Goal: Information Seeking & Learning: Learn about a topic

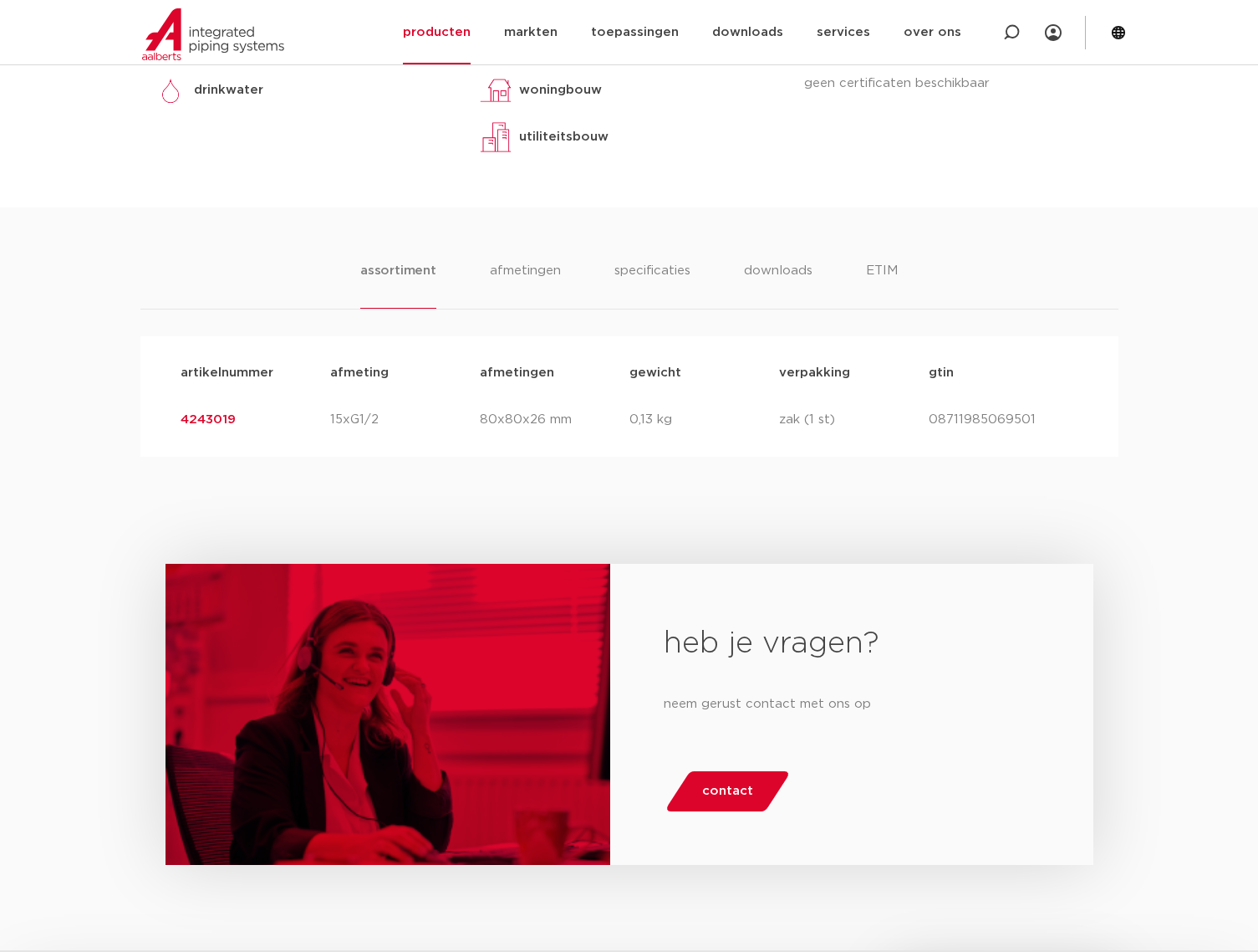
scroll to position [780, 0]
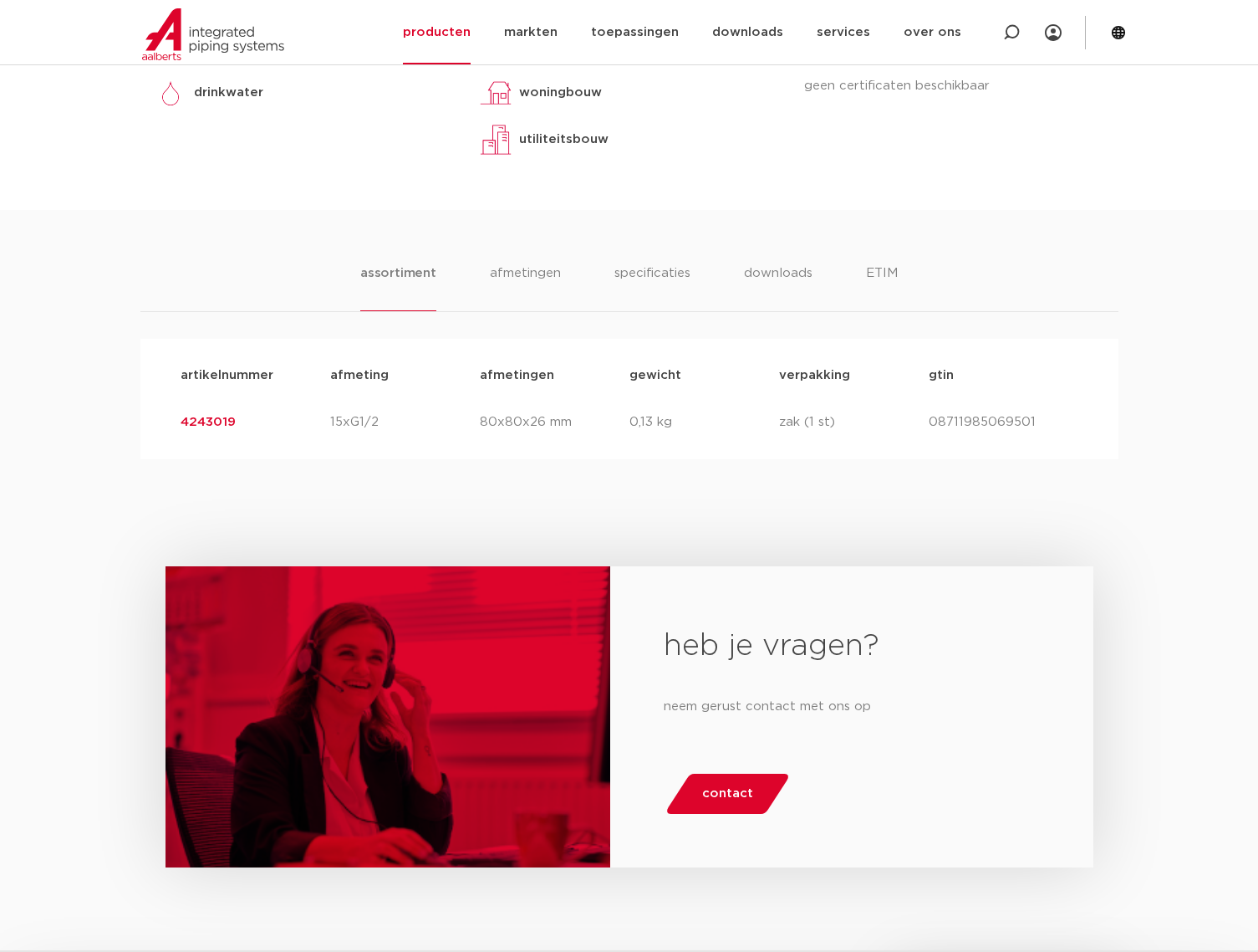
click at [209, 424] on link "4243019" at bounding box center [208, 421] width 55 height 12
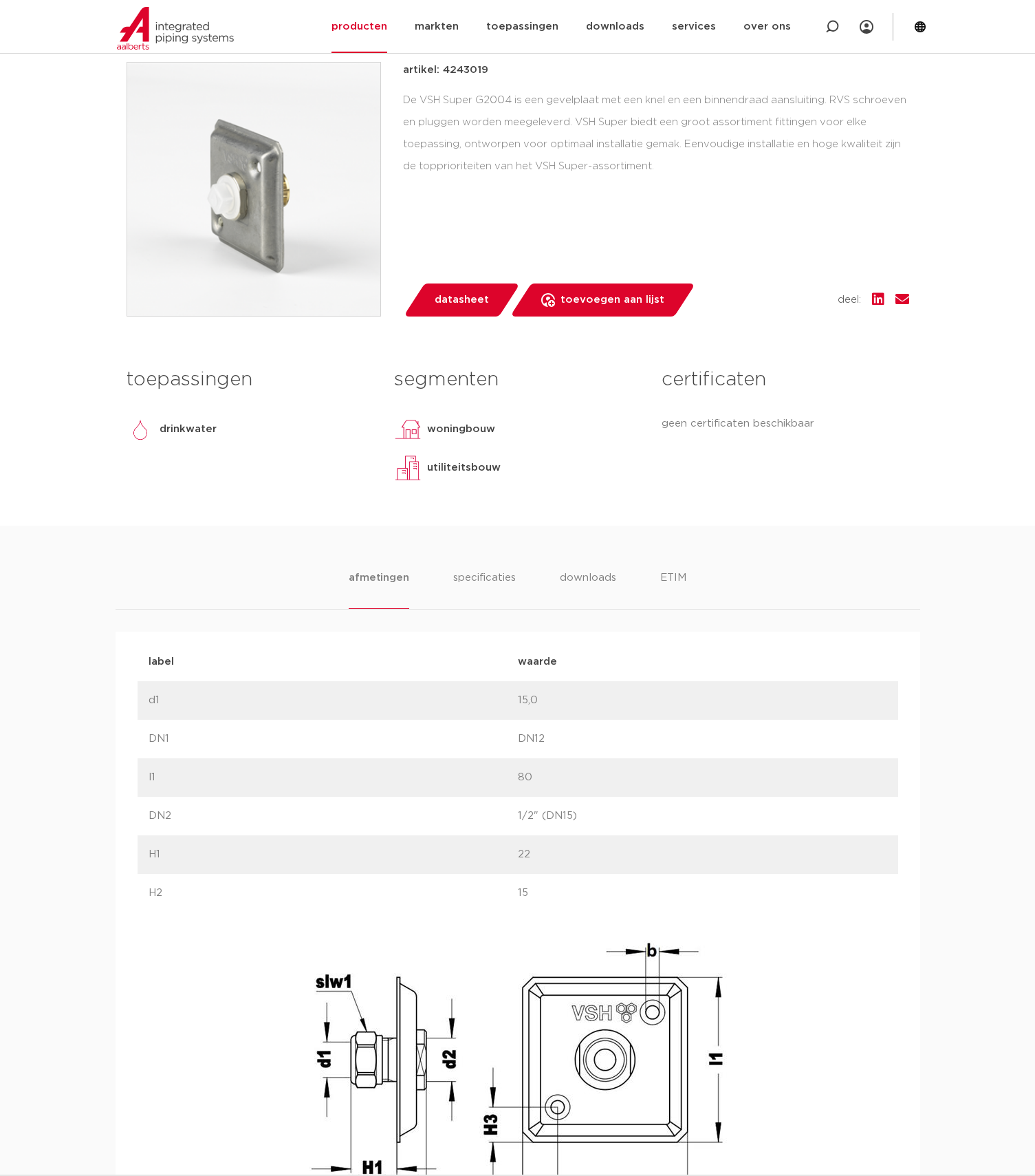
scroll to position [281, 0]
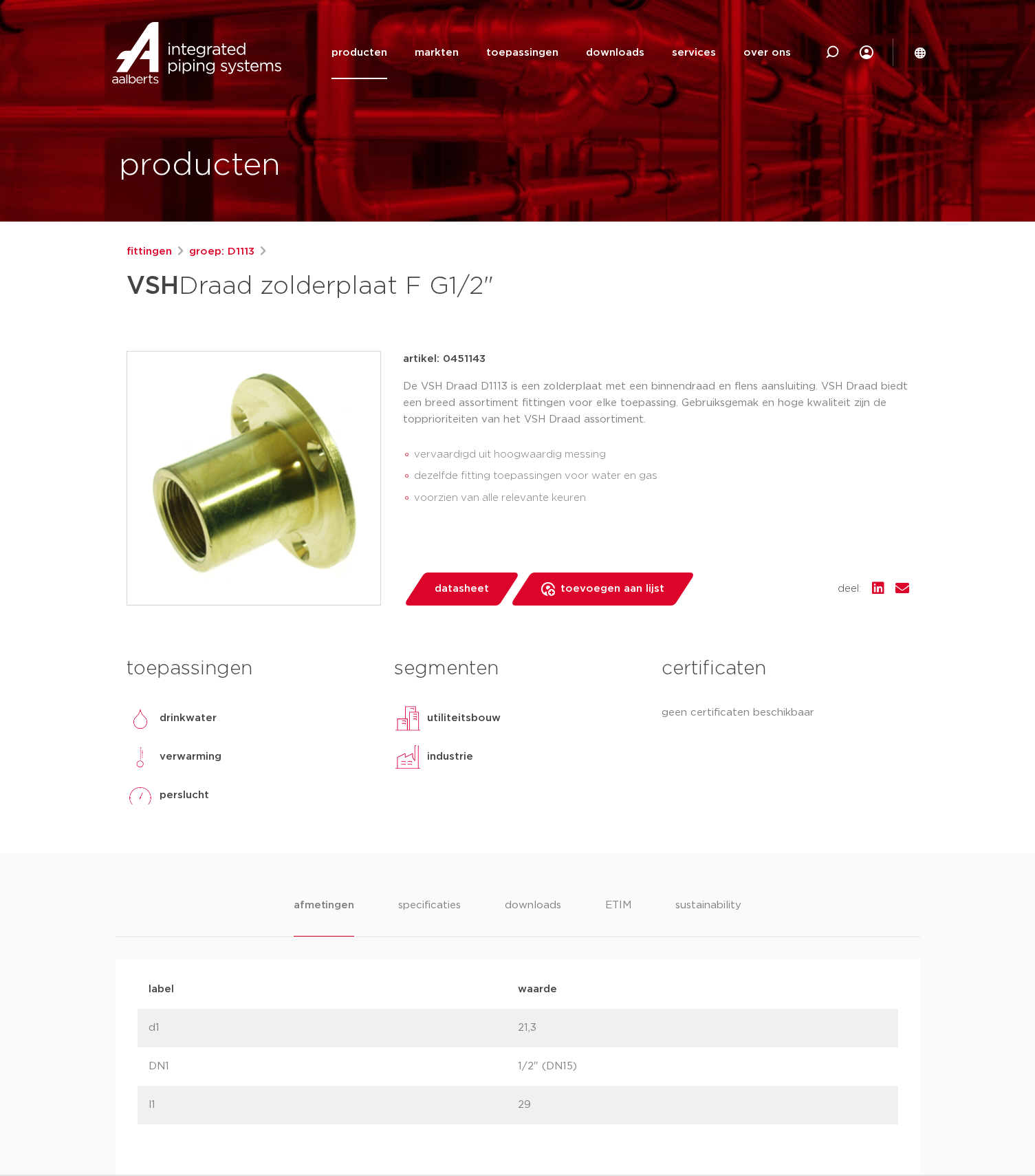
click at [260, 534] on img at bounding box center [254, 478] width 253 height 253
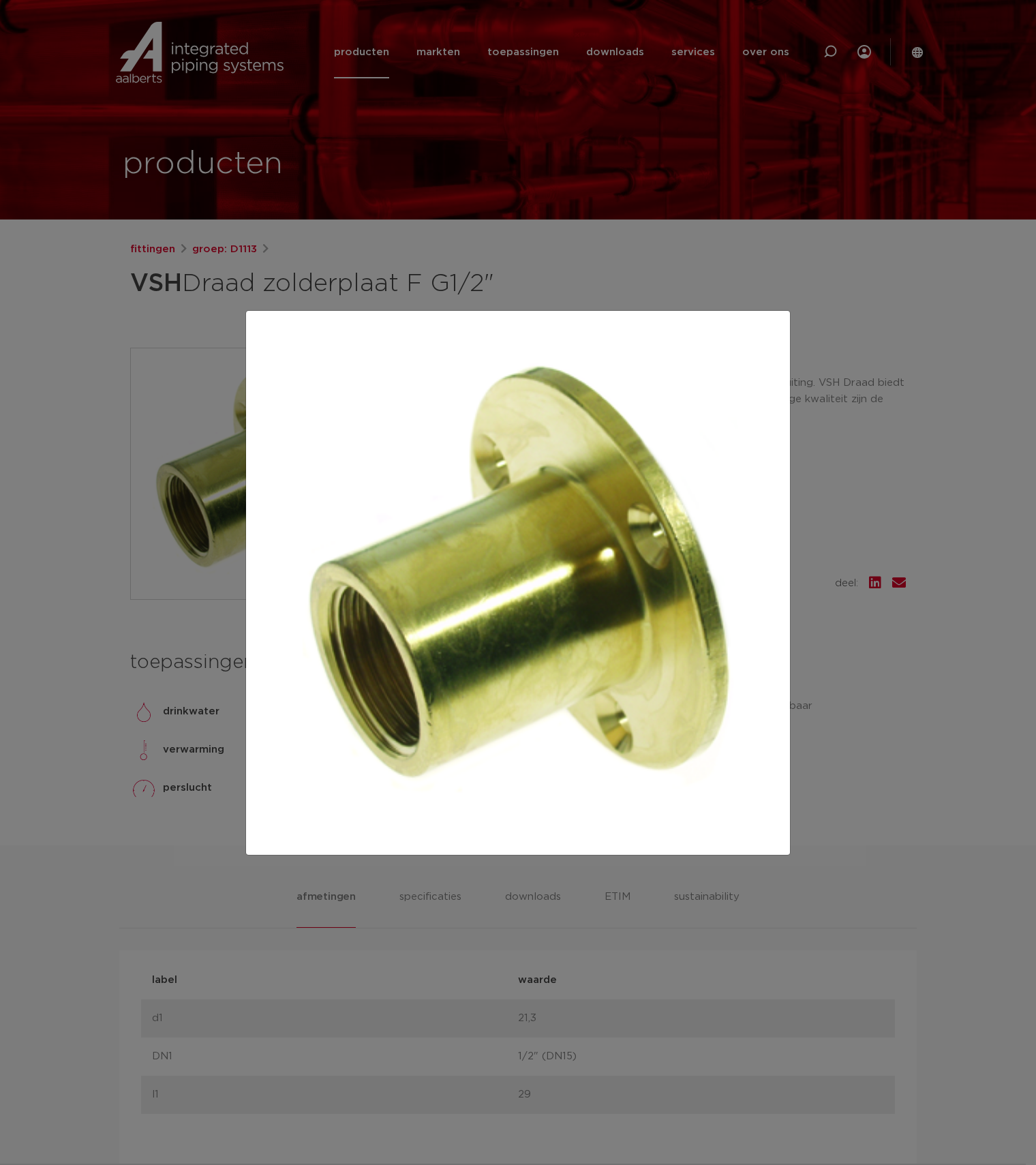
click at [189, 561] on div at bounding box center [518, 582] width 1036 height 1165
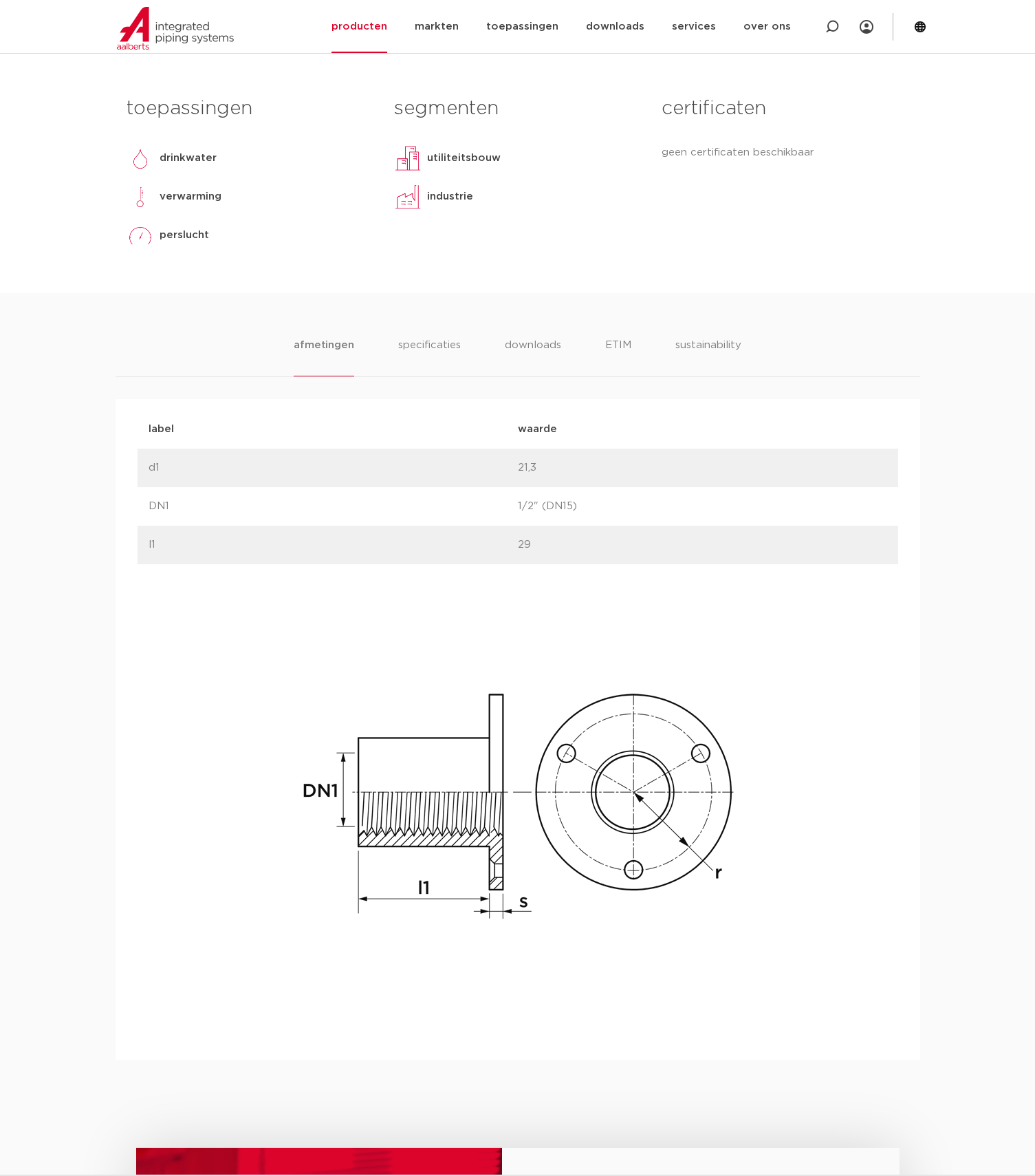
scroll to position [562, 0]
click at [430, 340] on li "specificaties" at bounding box center [429, 354] width 66 height 39
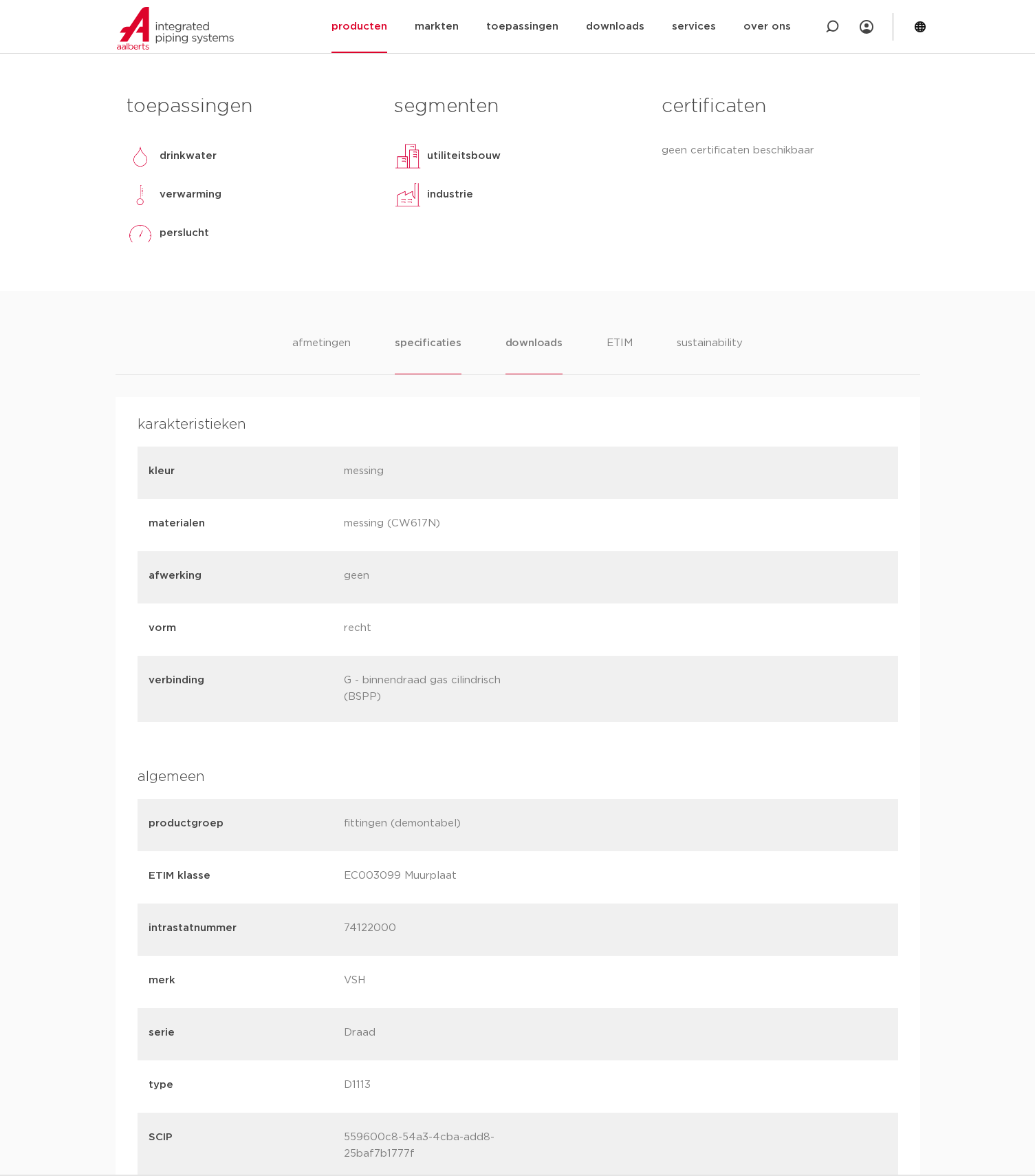
click at [537, 342] on li "downloads" at bounding box center [534, 354] width 57 height 39
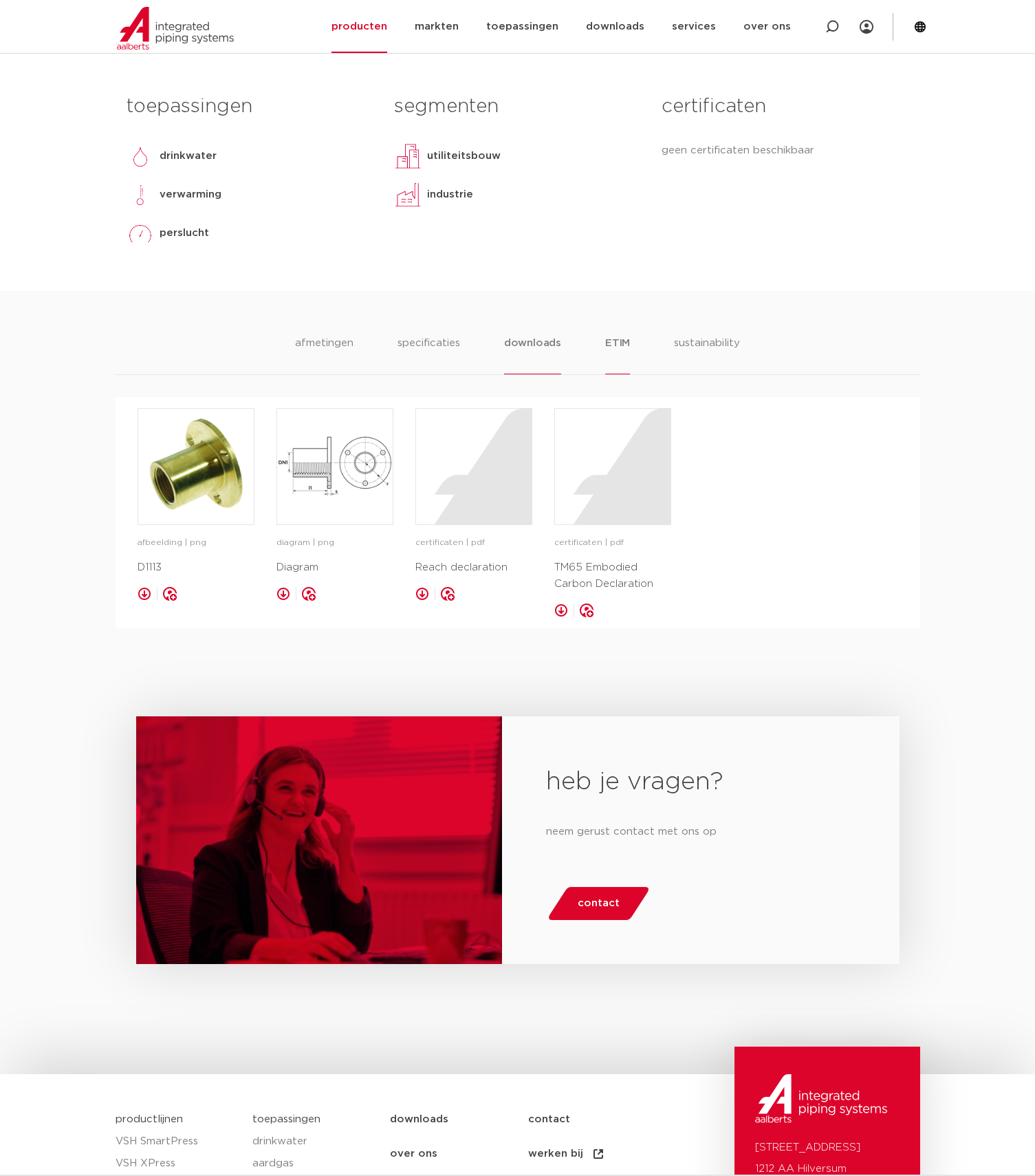
click at [625, 342] on li "ETIM" at bounding box center [618, 354] width 25 height 39
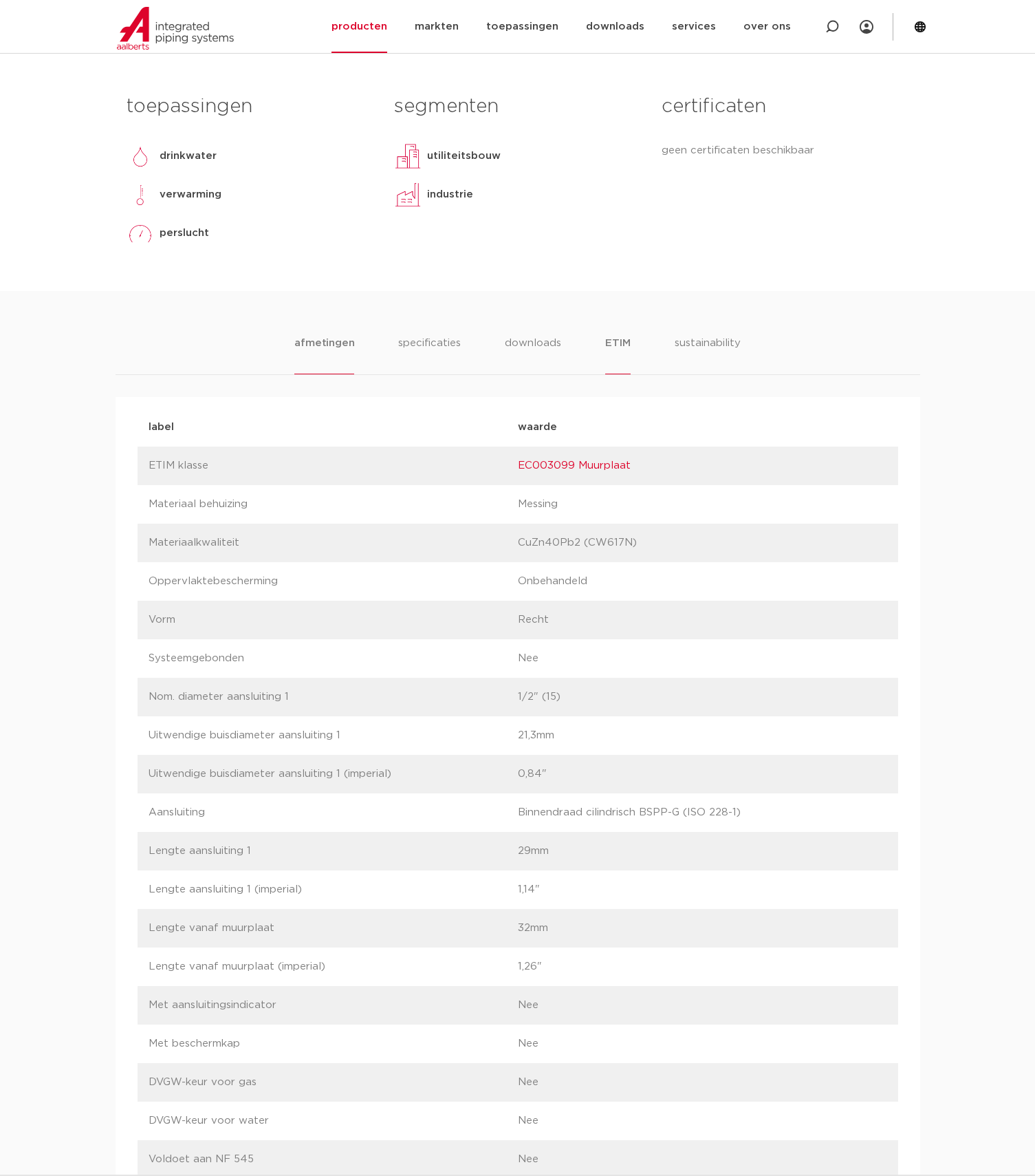
click at [321, 350] on li "afmetingen" at bounding box center [324, 354] width 60 height 39
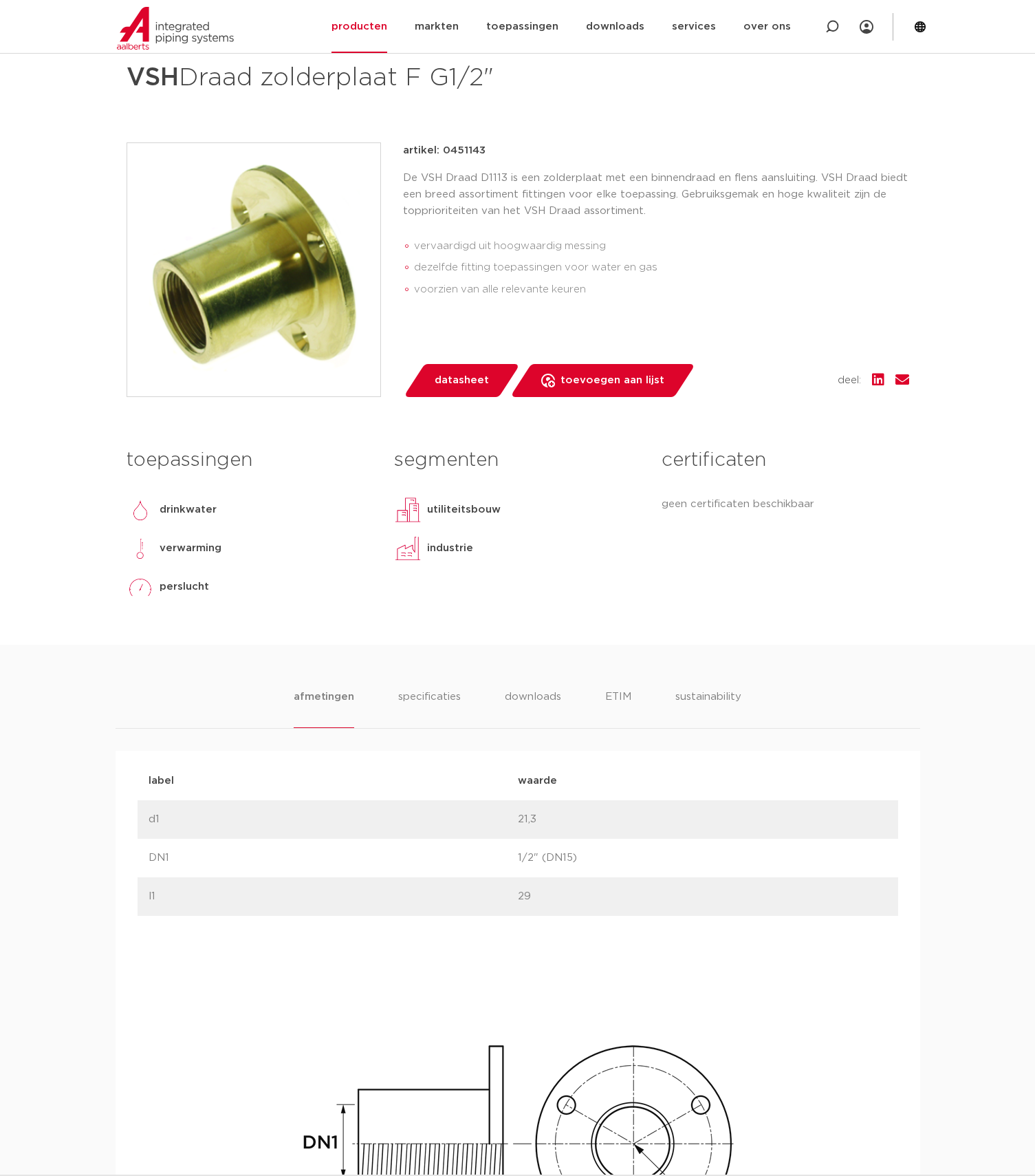
scroll to position [201, 0]
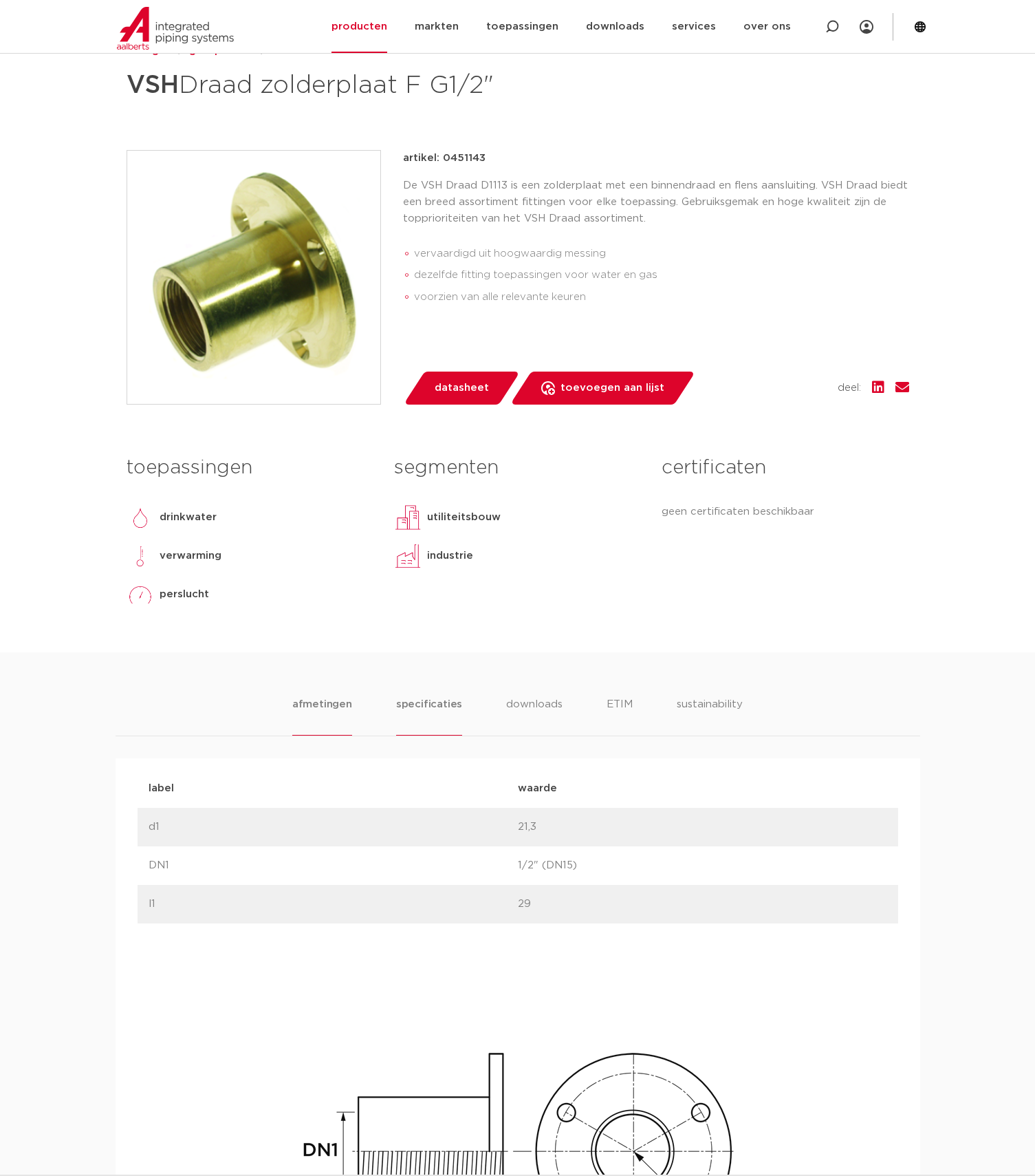
click at [433, 704] on li "specificaties" at bounding box center [429, 716] width 66 height 39
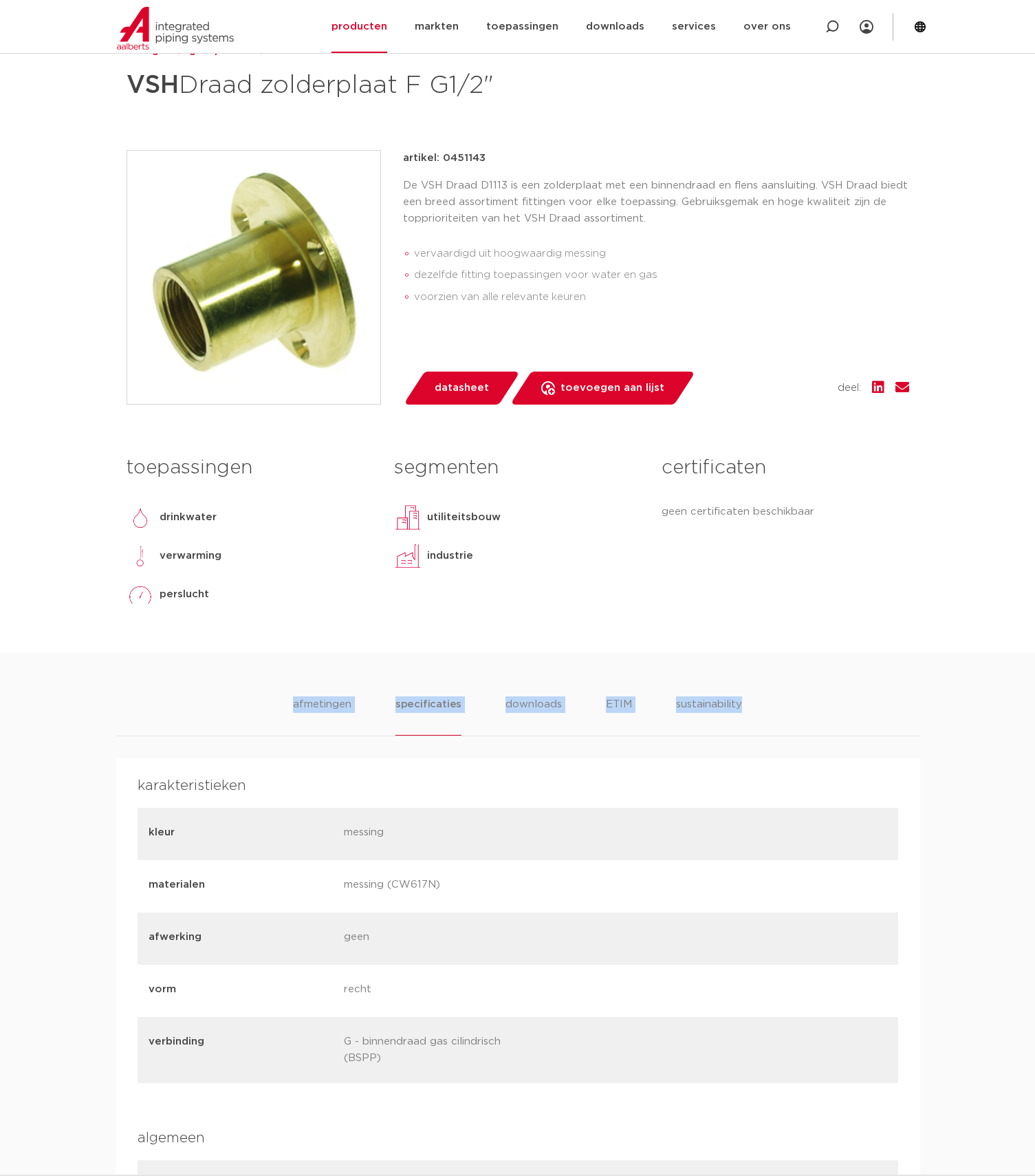
drag, startPoint x: 265, startPoint y: 663, endPoint x: 804, endPoint y: 719, distance: 541.9
click at [258, 627] on div "toepassingen drinkwater verwarming perslucht lees meer lees minder segmenten ut…" at bounding box center [518, 550] width 803 height 204
drag, startPoint x: 291, startPoint y: 609, endPoint x: 82, endPoint y: 448, distance: 263.8
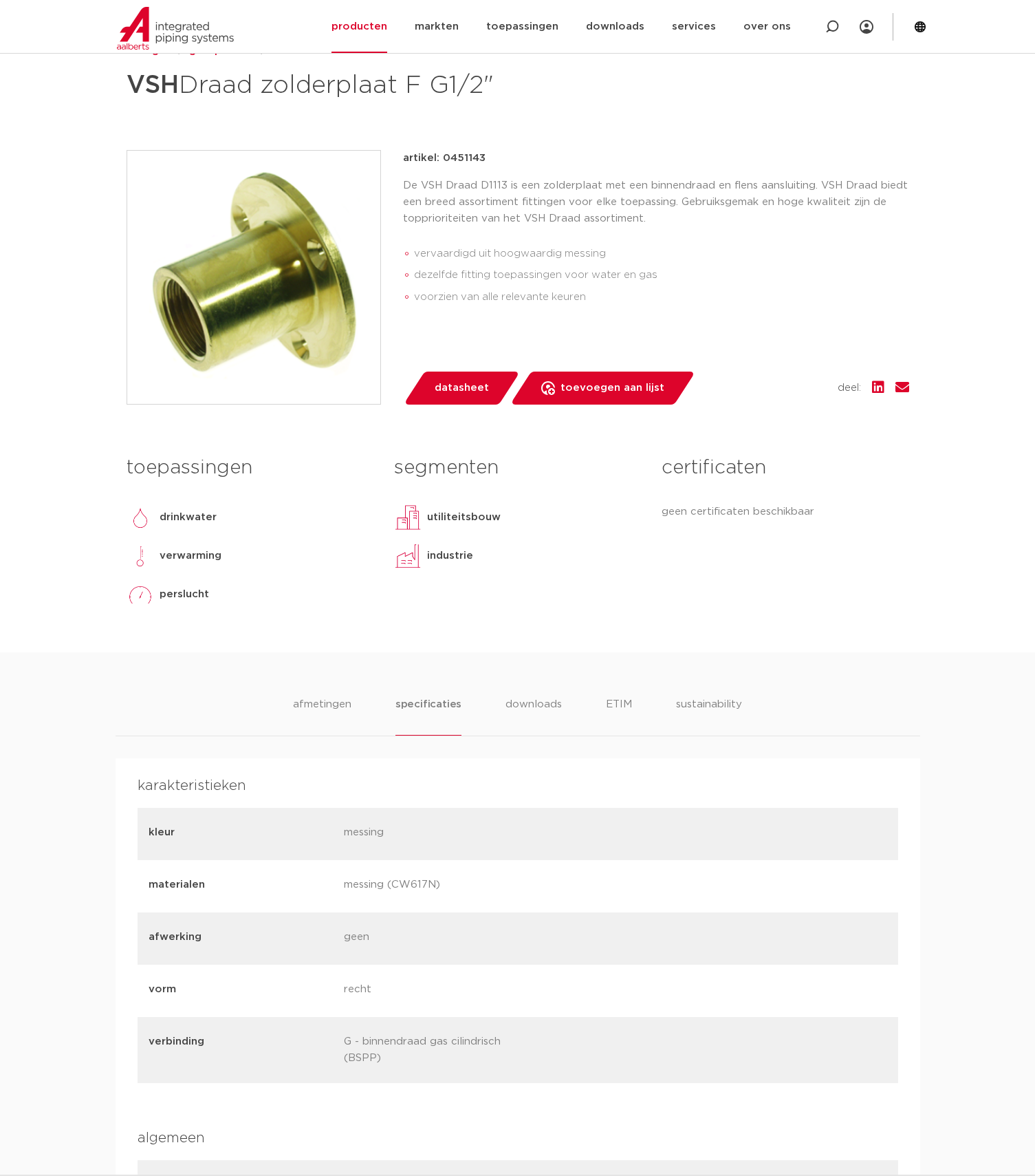
drag, startPoint x: 514, startPoint y: 571, endPoint x: 357, endPoint y: 460, distance: 192.3
click at [357, 460] on div "toepassingen drinkwater verwarming perslucht lees meer lees minder segmenten ut…" at bounding box center [518, 550] width 803 height 204
drag, startPoint x: 775, startPoint y: 621, endPoint x: 131, endPoint y: 244, distance: 746.2
click at [131, 244] on div "fittingen groep: D1113 VSH Draad zolderplaat F G1/2"" at bounding box center [518, 347] width 805 height 609
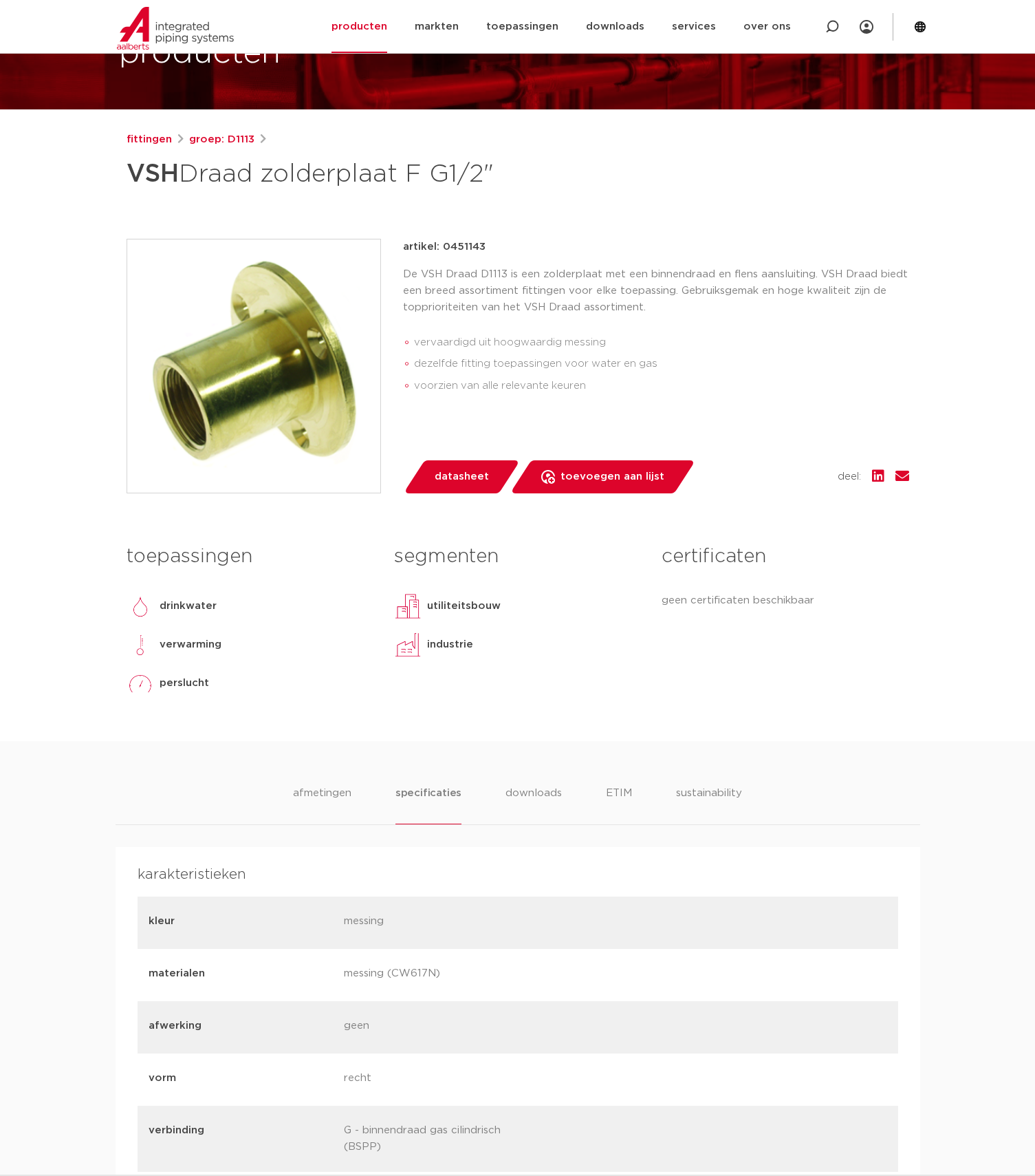
scroll to position [0, 0]
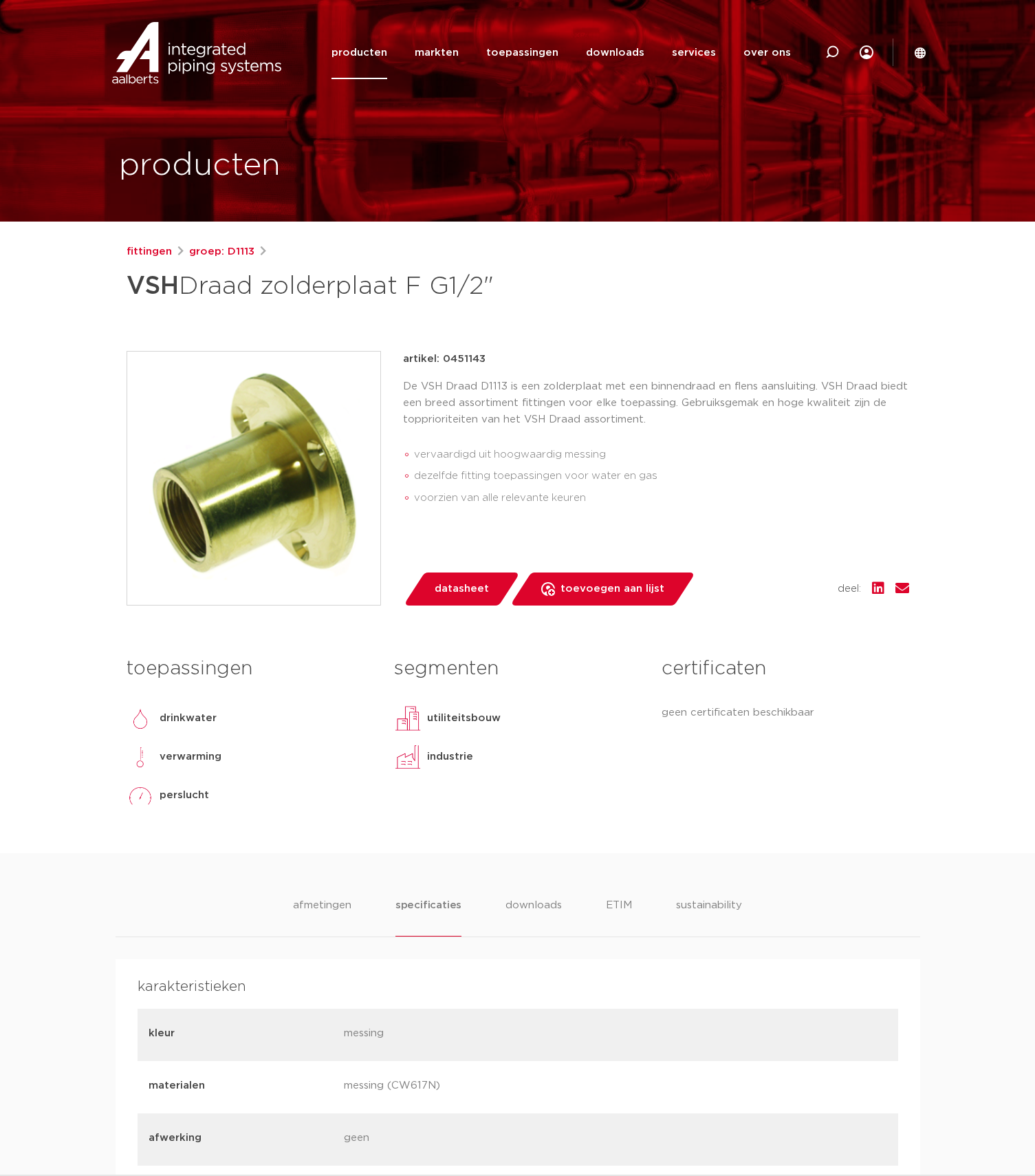
click at [250, 538] on img at bounding box center [254, 478] width 253 height 253
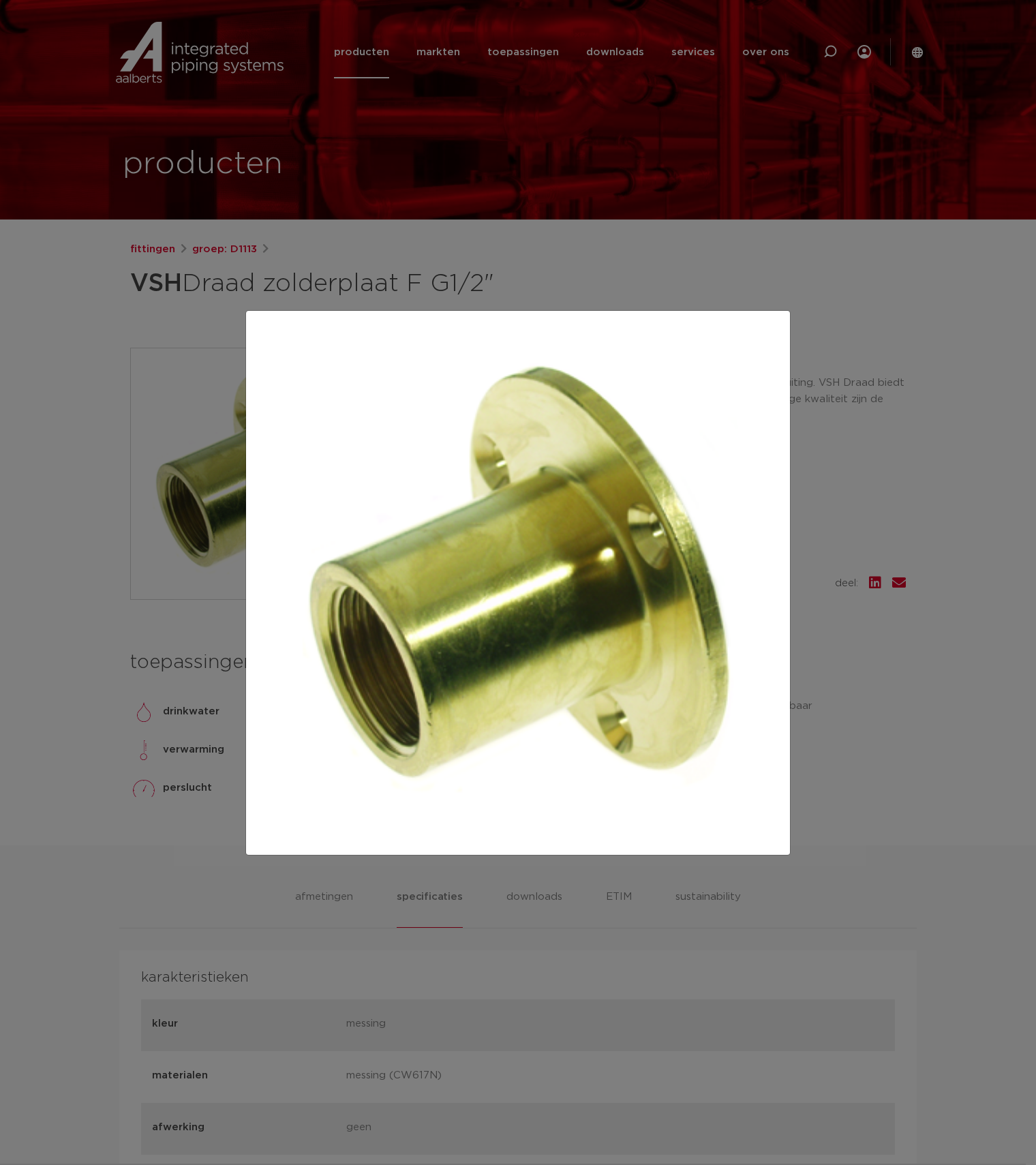
click at [85, 771] on div at bounding box center [518, 582] width 1036 height 1165
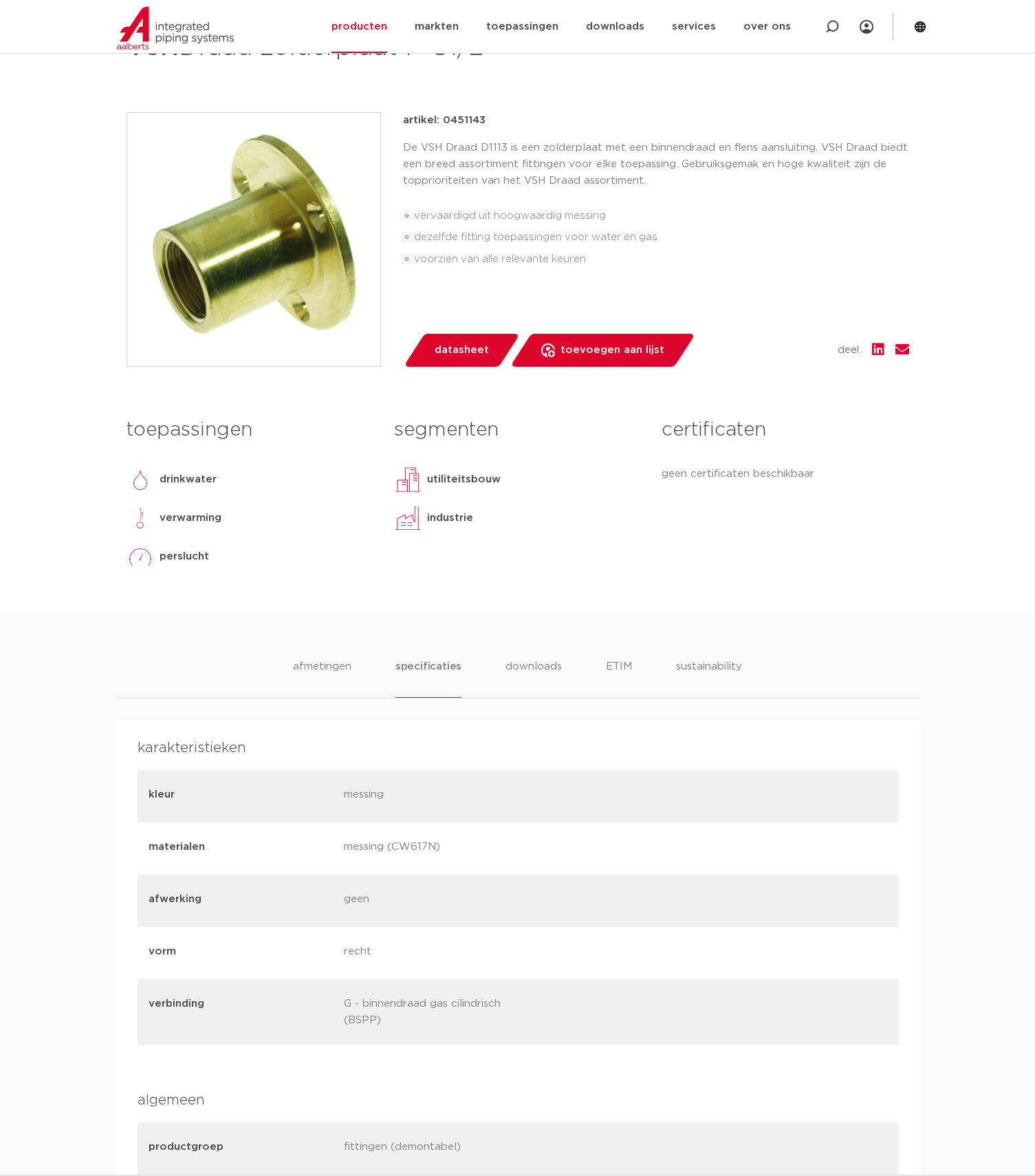
scroll to position [241, 0]
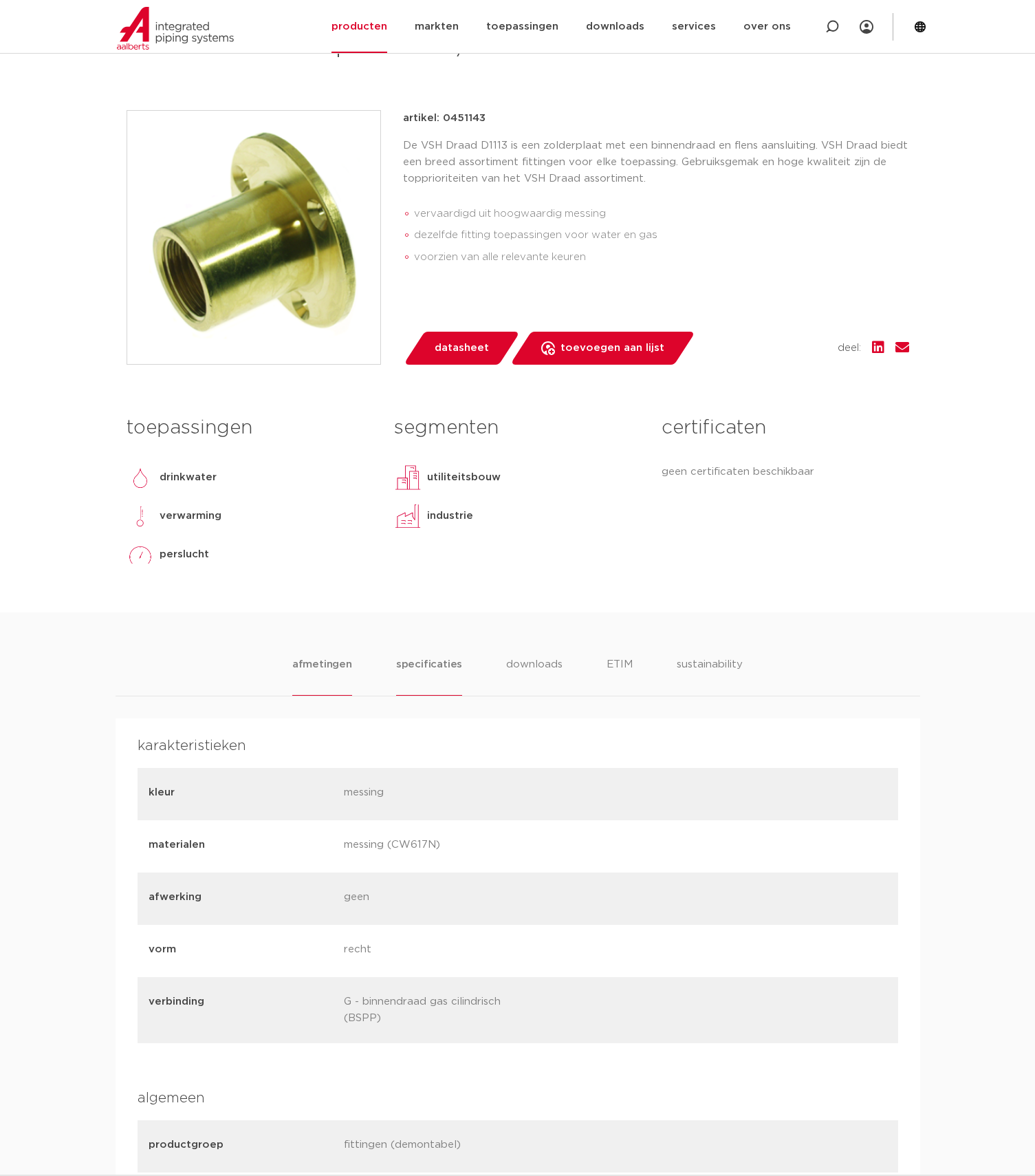
click at [343, 663] on li "afmetingen" at bounding box center [322, 676] width 60 height 39
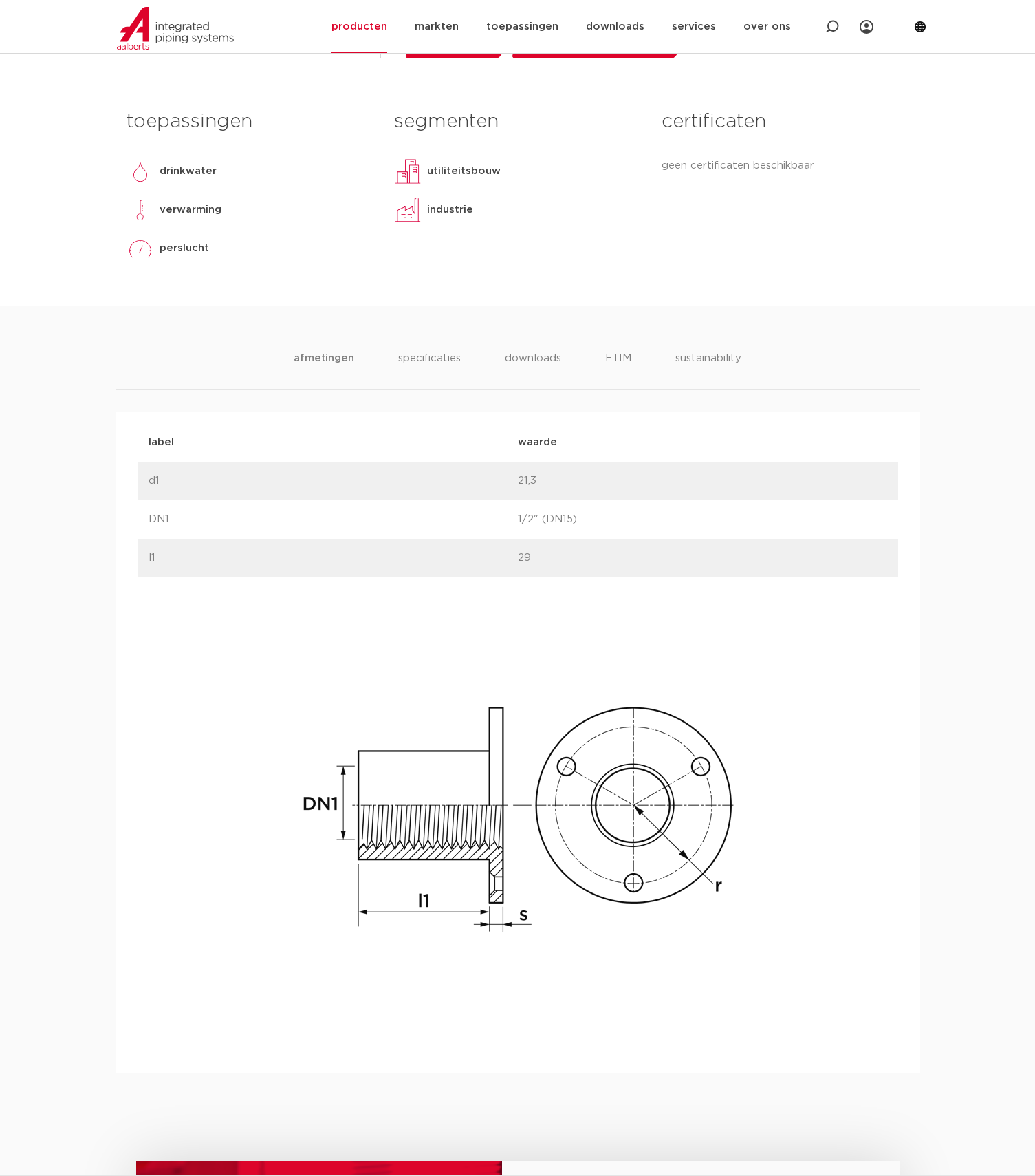
scroll to position [551, 0]
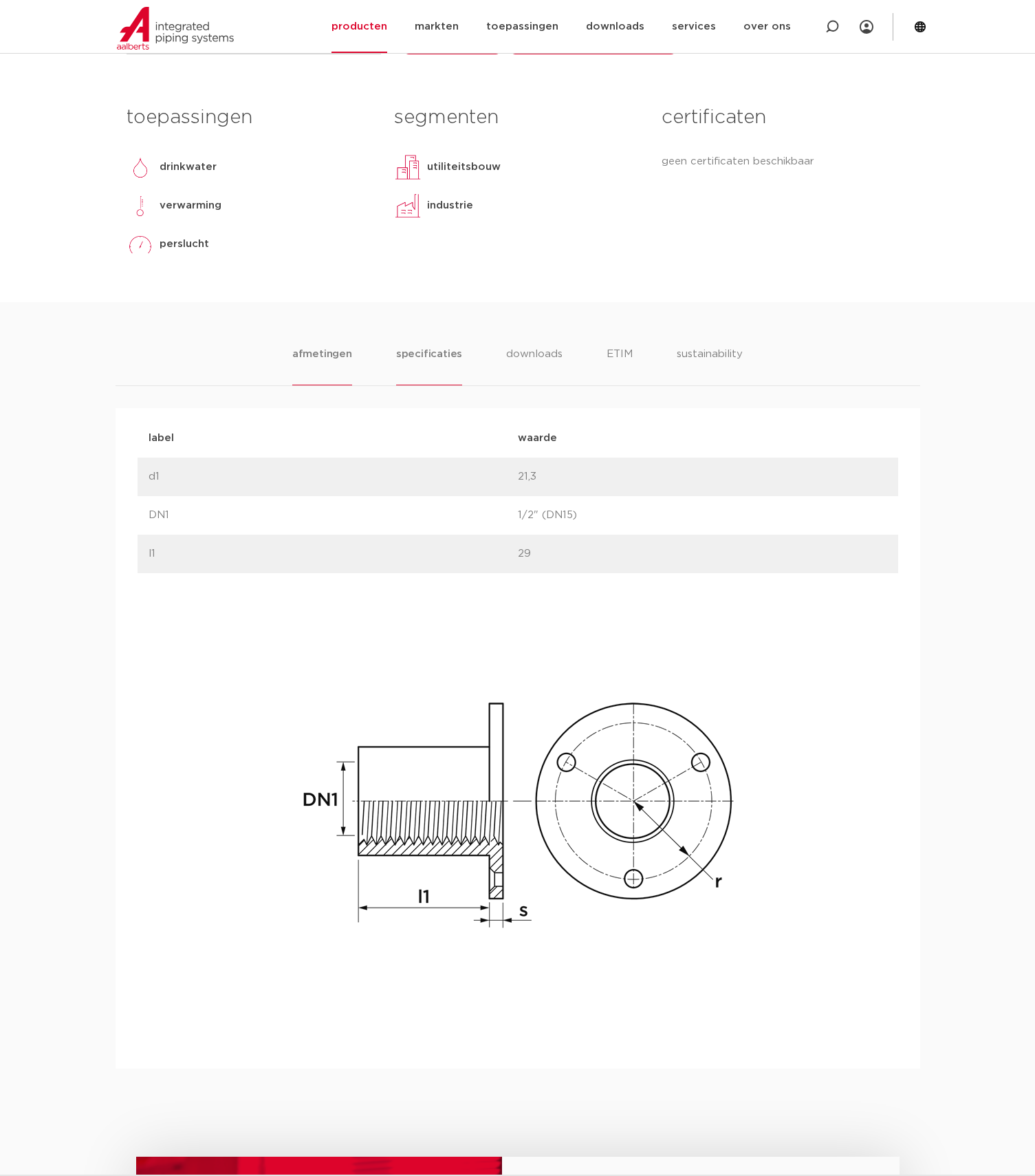
click at [435, 361] on li "specificaties" at bounding box center [429, 365] width 66 height 39
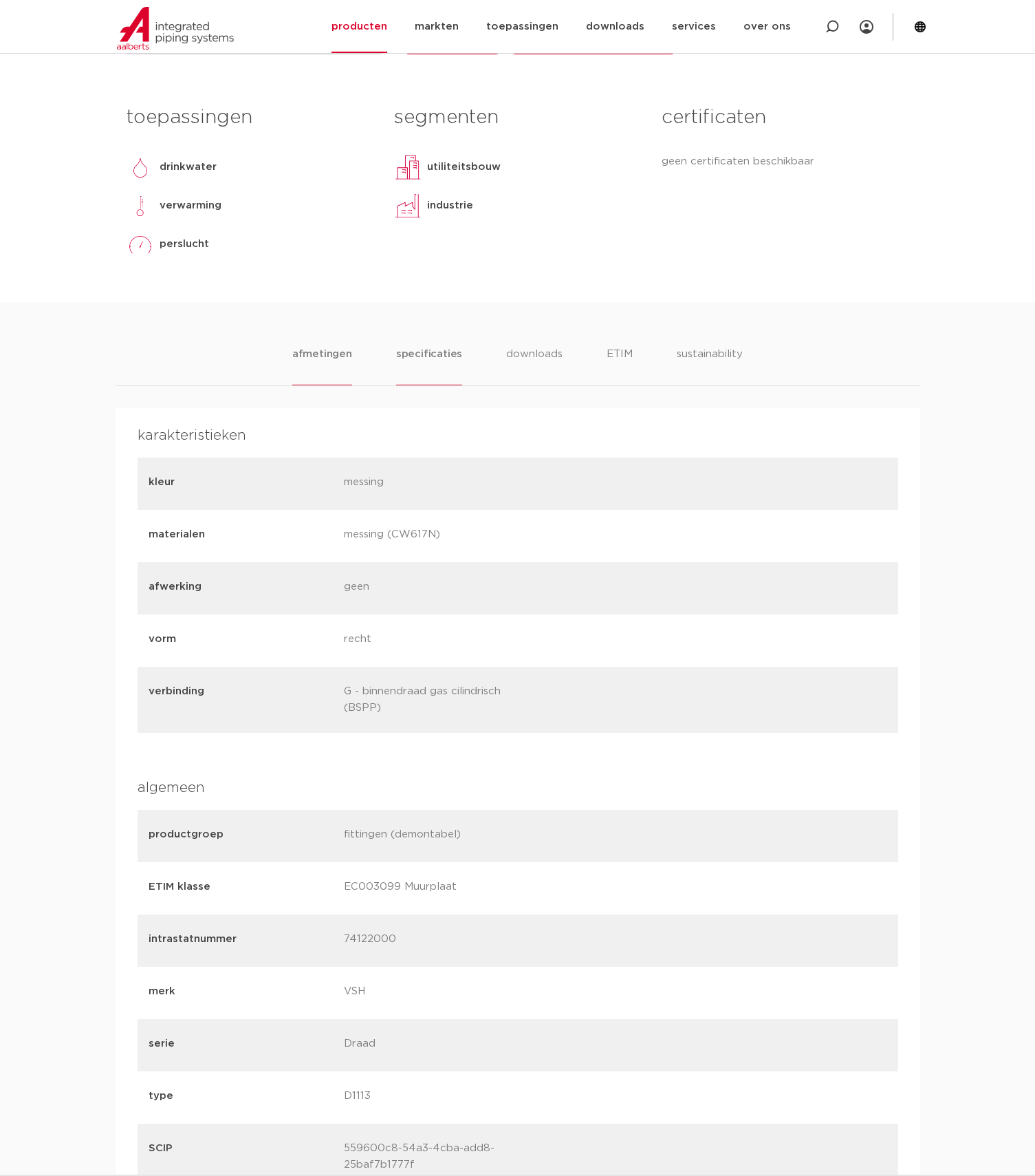
click at [319, 356] on li "afmetingen" at bounding box center [322, 365] width 60 height 39
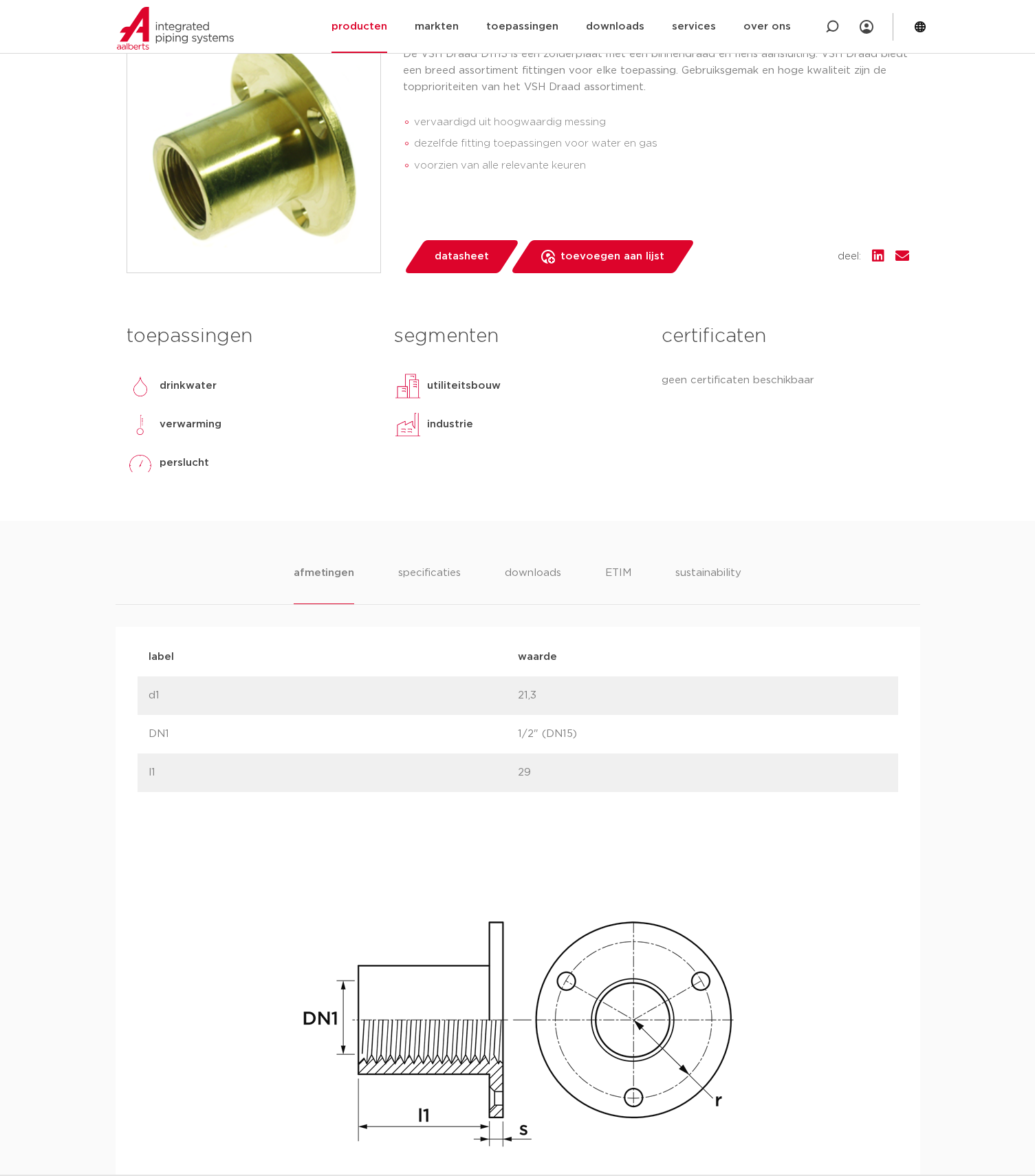
scroll to position [150, 0]
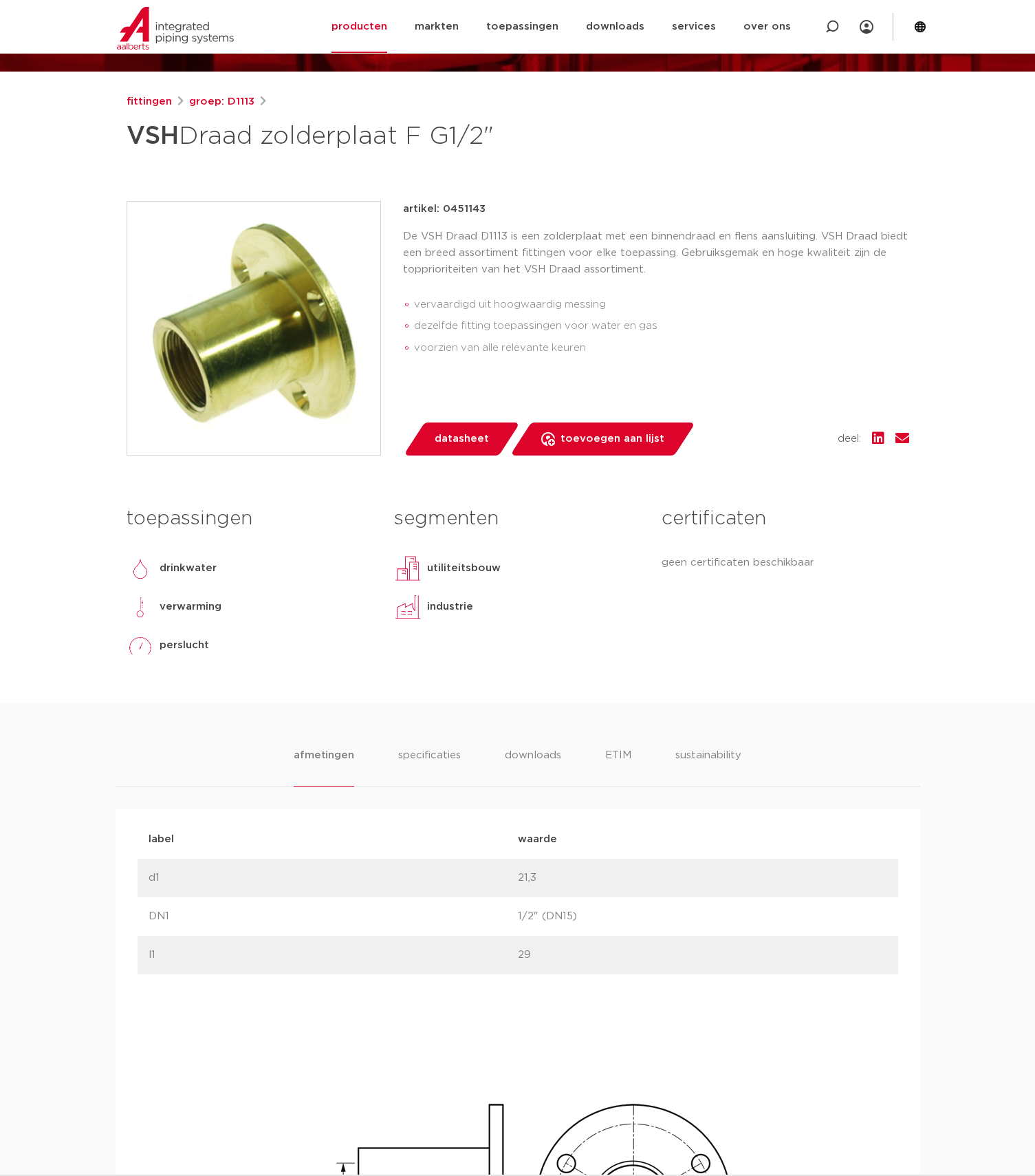
drag, startPoint x: 443, startPoint y: 210, endPoint x: 486, endPoint y: 213, distance: 43.1
click at [486, 213] on div "artikel: 0451143" at bounding box center [657, 209] width 507 height 16
copy p "0451143"
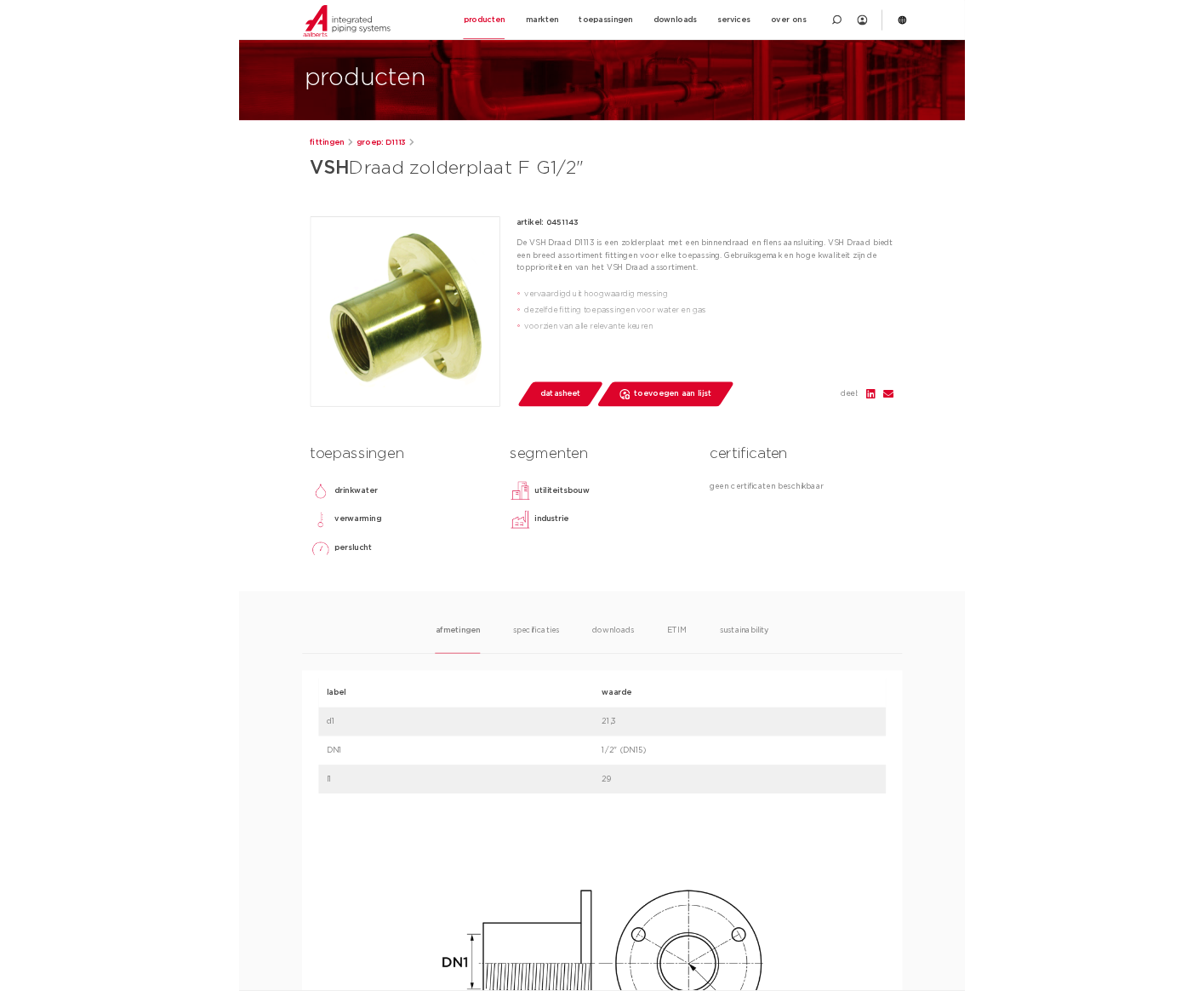
scroll to position [37, 0]
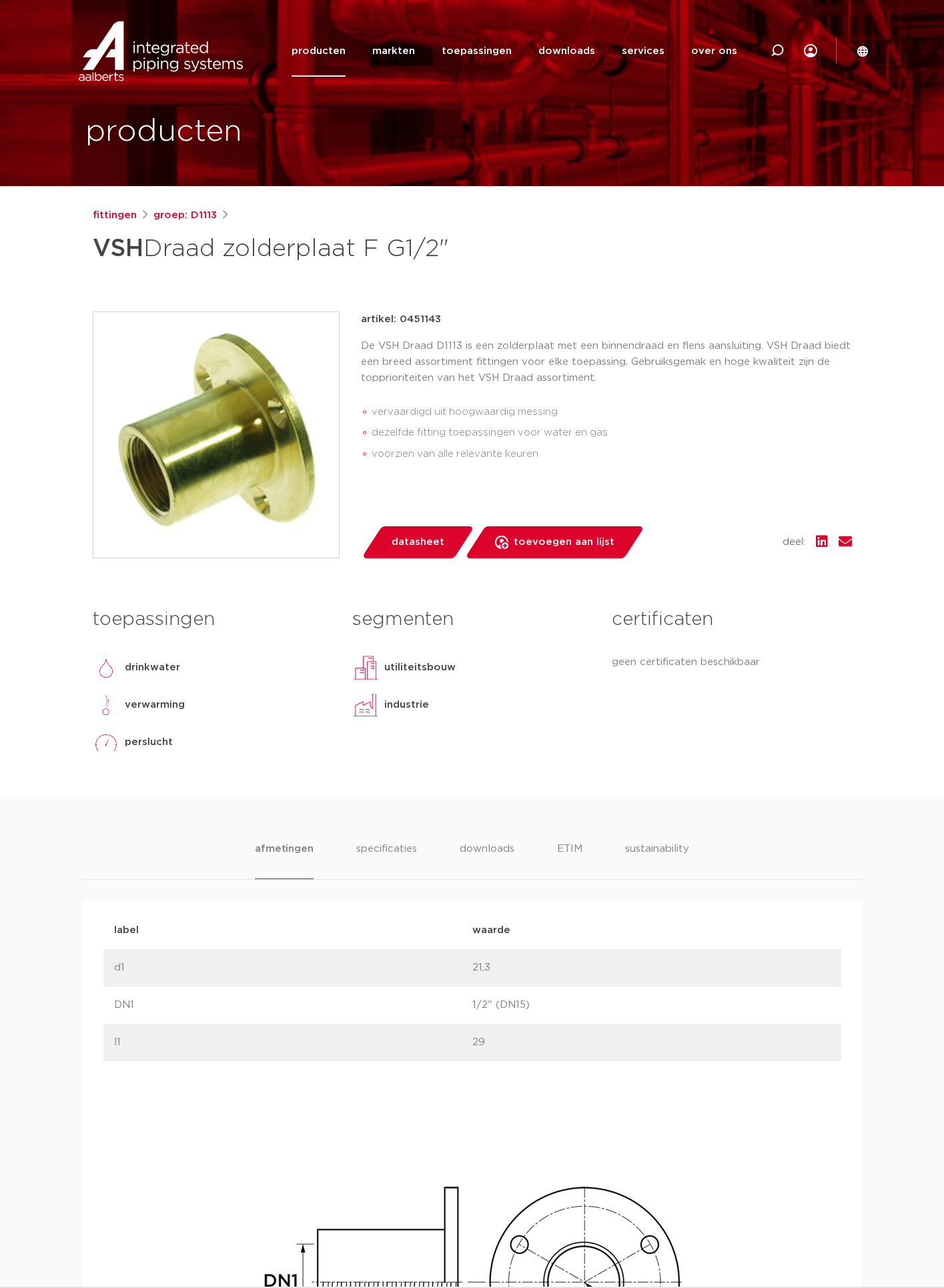
drag, startPoint x: 439, startPoint y: 300, endPoint x: 422, endPoint y: 308, distance: 18.8
click at [439, 300] on div "fittingen groep: D1113 VSH Draad zolderplaat F G1/2"" at bounding box center [472, 502] width 781 height 591
drag, startPoint x: 397, startPoint y: 317, endPoint x: 466, endPoint y: 315, distance: 69.0
click at [466, 315] on div "artikel: 0451143" at bounding box center [606, 319] width 491 height 16
copy p "0451143"
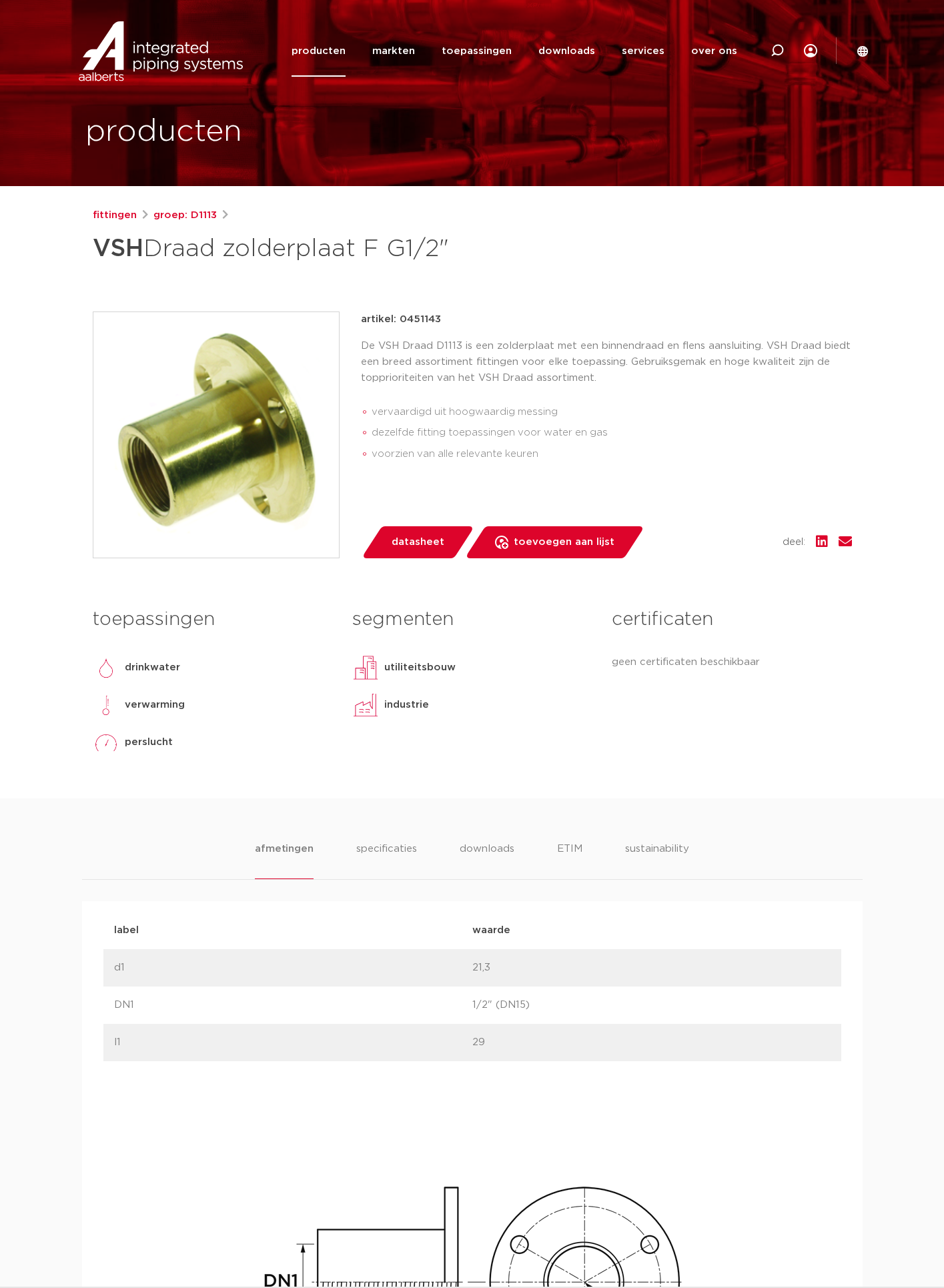
click at [548, 284] on div "fittingen groep: D1113 VSH Draad zolderplaat F G1/2"" at bounding box center [472, 502] width 781 height 591
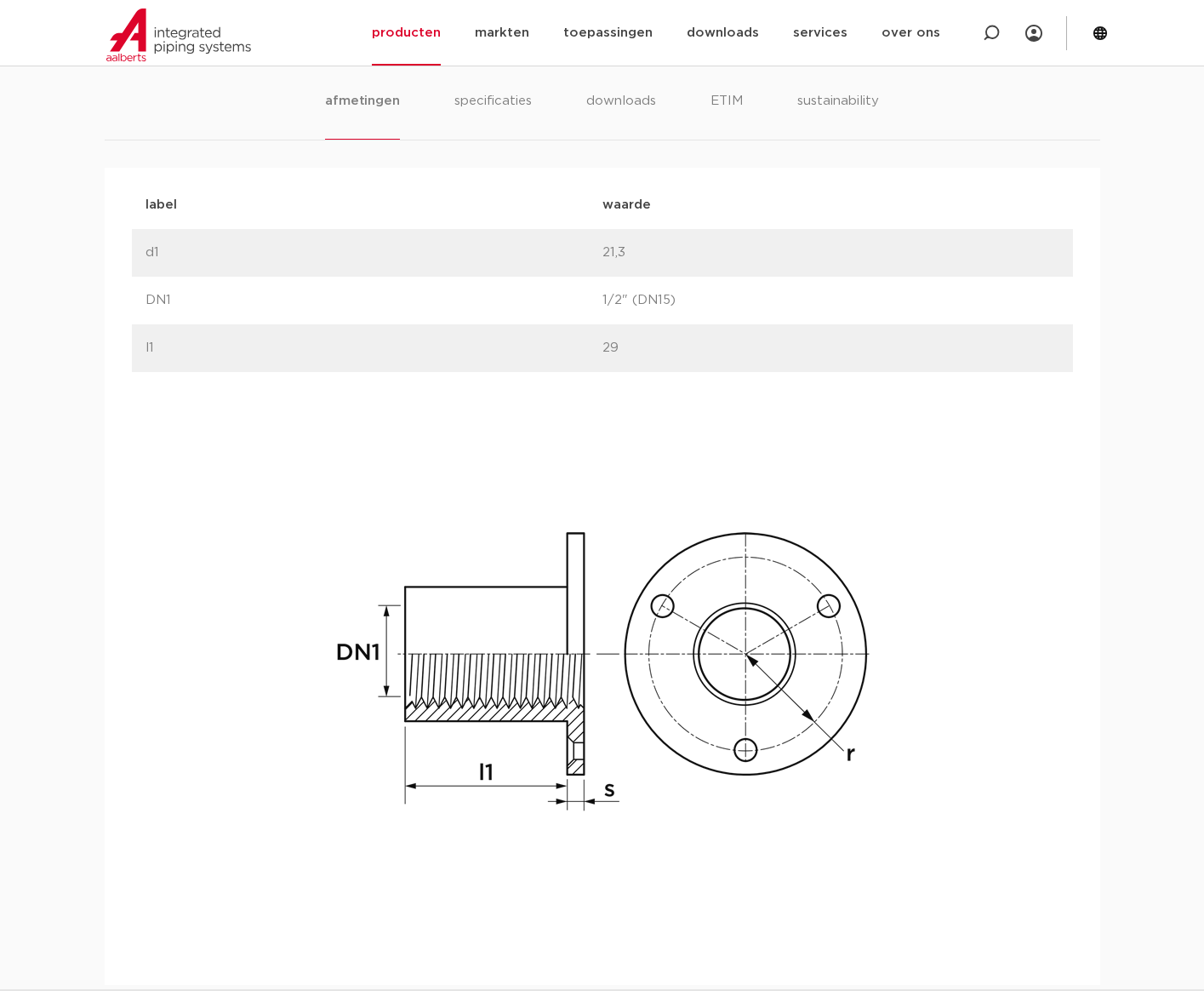
scroll to position [1079, 0]
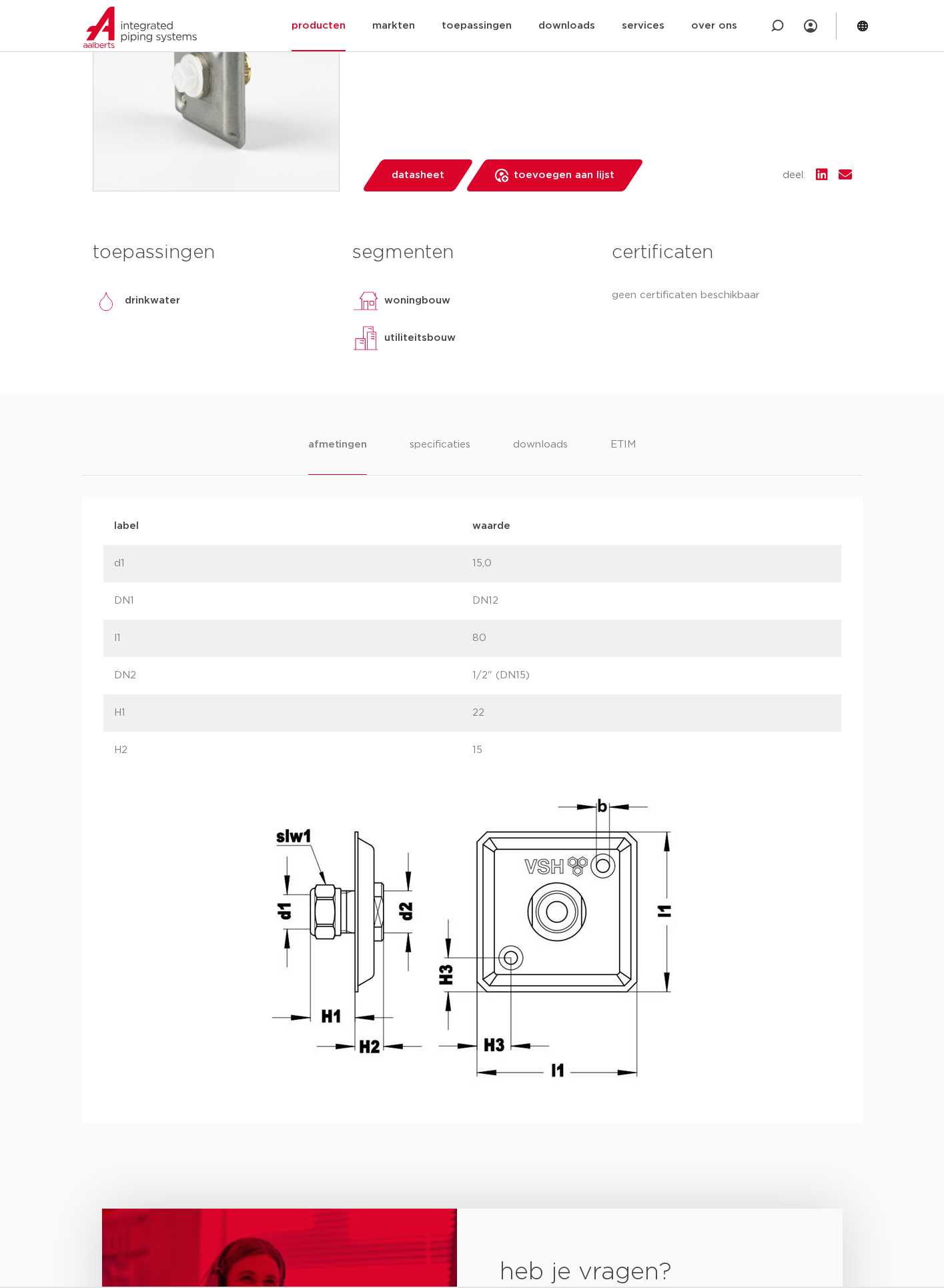
scroll to position [195, 0]
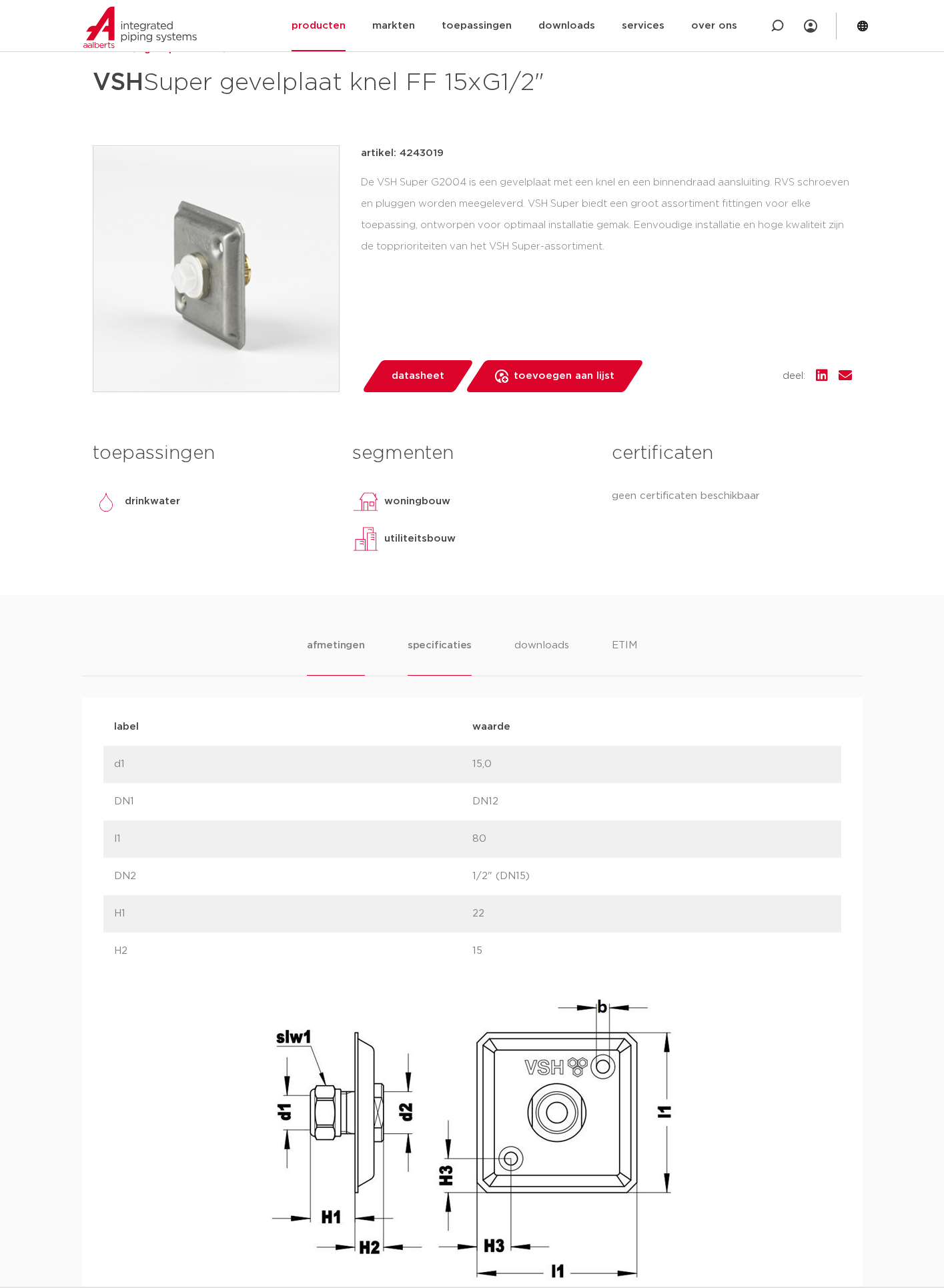
click at [429, 649] on li "specificaties" at bounding box center [439, 656] width 64 height 38
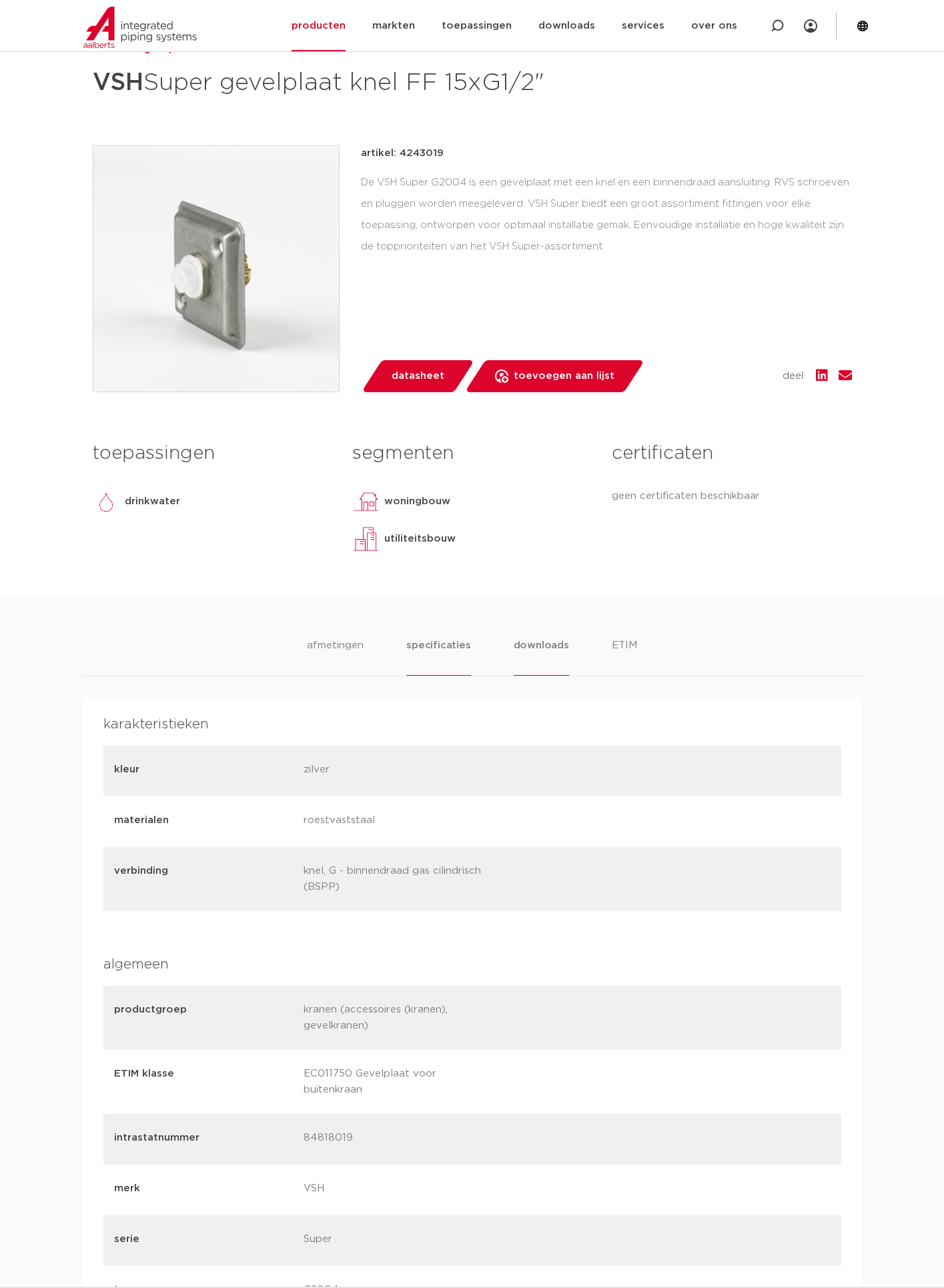
click at [536, 649] on li "downloads" at bounding box center [541, 656] width 55 height 38
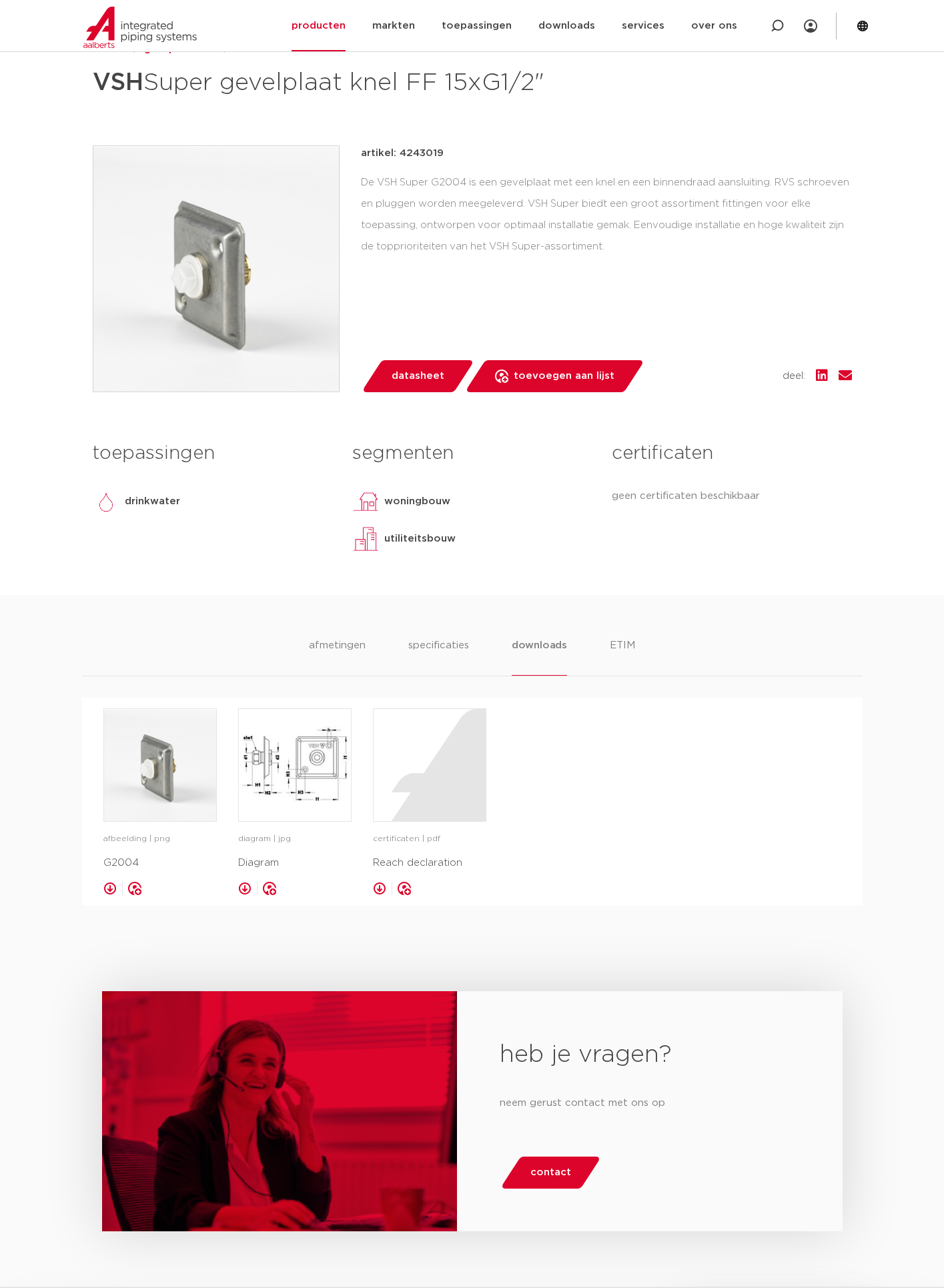
click at [637, 645] on div "afmetingen specificaties downloads ETIM" at bounding box center [472, 656] width 781 height 38
click at [622, 648] on li "ETIM" at bounding box center [622, 656] width 24 height 38
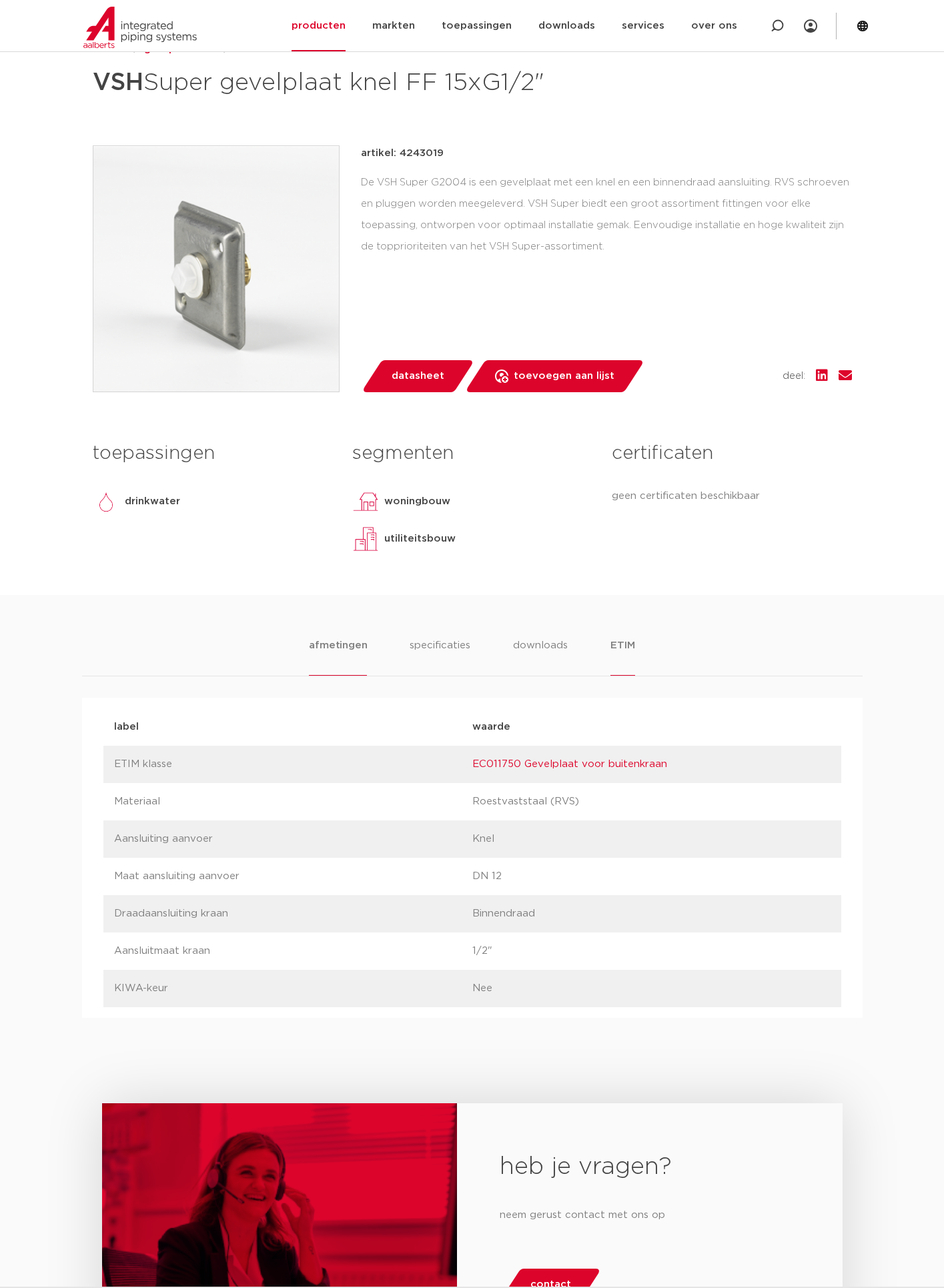
click at [346, 647] on li "afmetingen" at bounding box center [338, 656] width 58 height 38
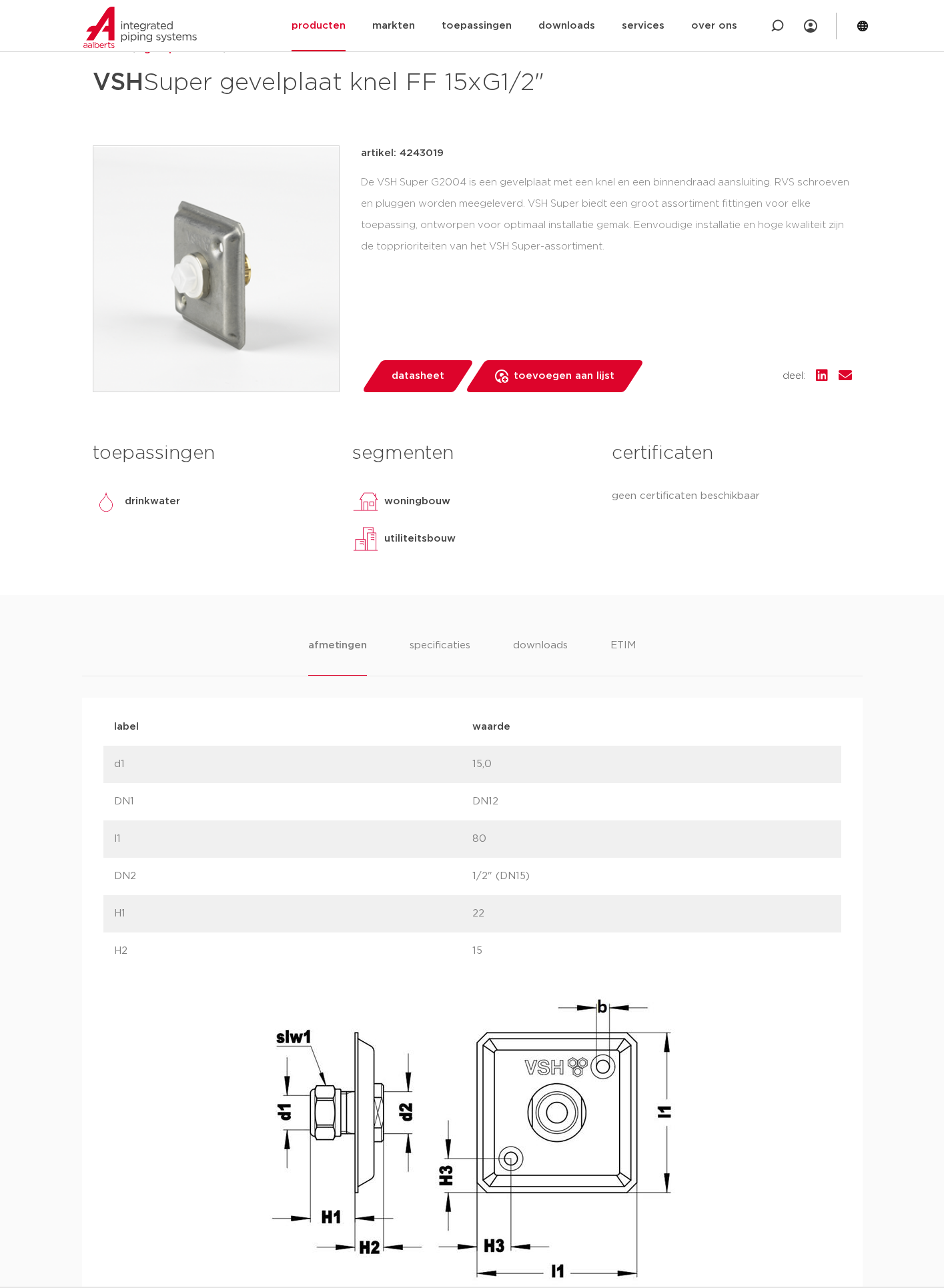
drag, startPoint x: 399, startPoint y: 154, endPoint x: 452, endPoint y: 154, distance: 53.0
click at [452, 154] on div "artikel: 4243019" at bounding box center [606, 153] width 491 height 16
copy p "4243019"
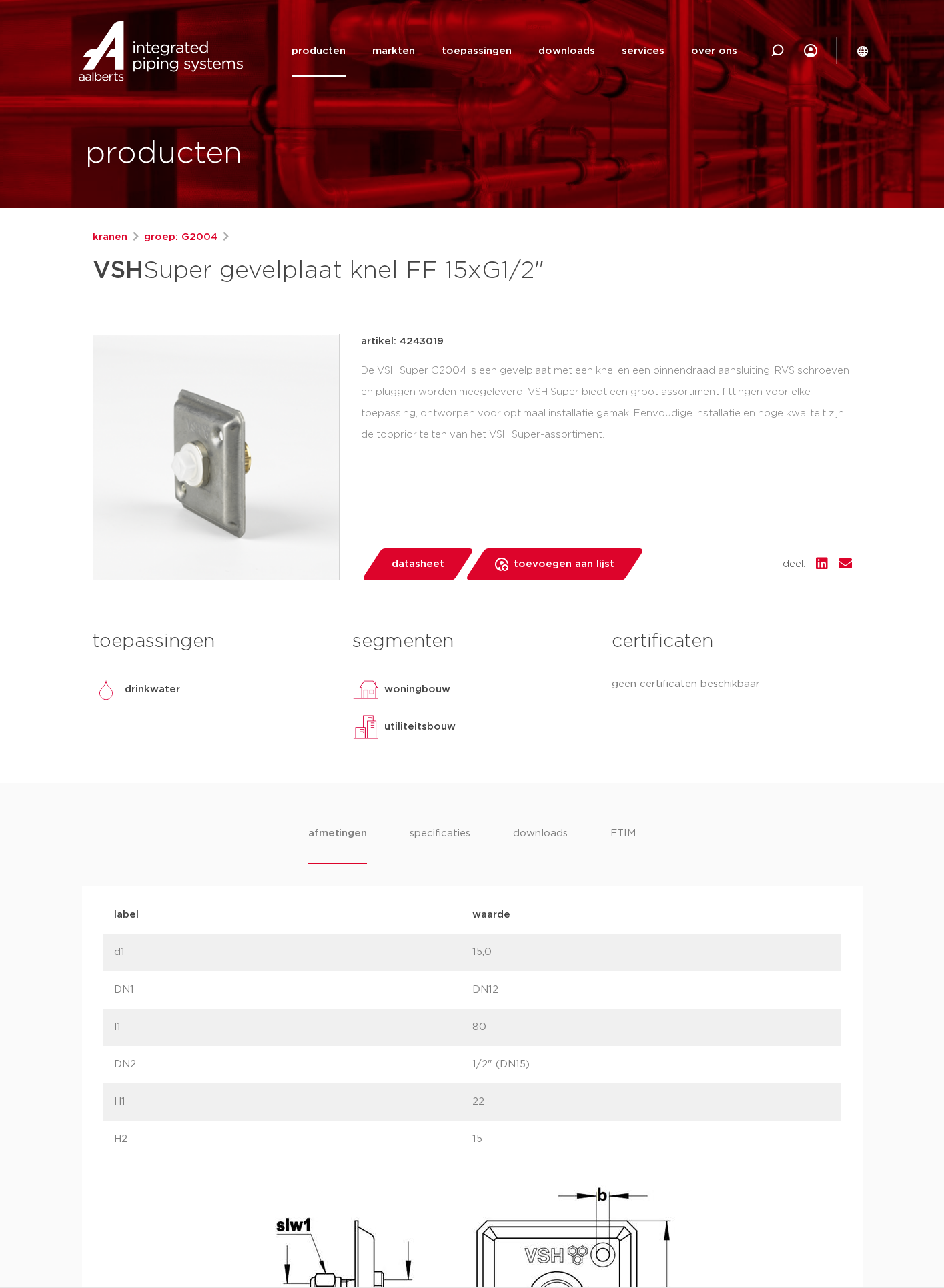
scroll to position [0, 0]
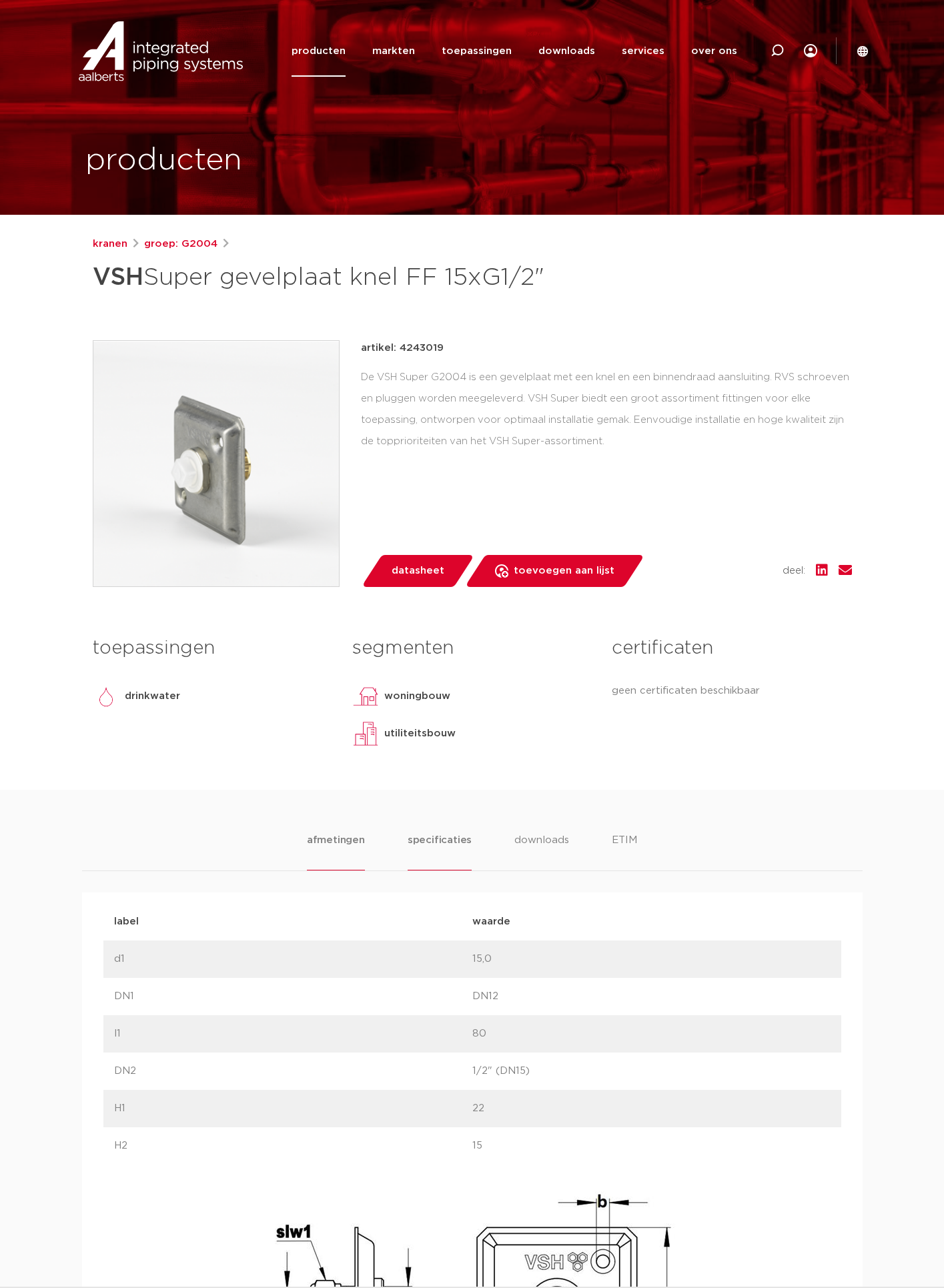
click at [444, 835] on li "specificaties" at bounding box center [439, 851] width 64 height 38
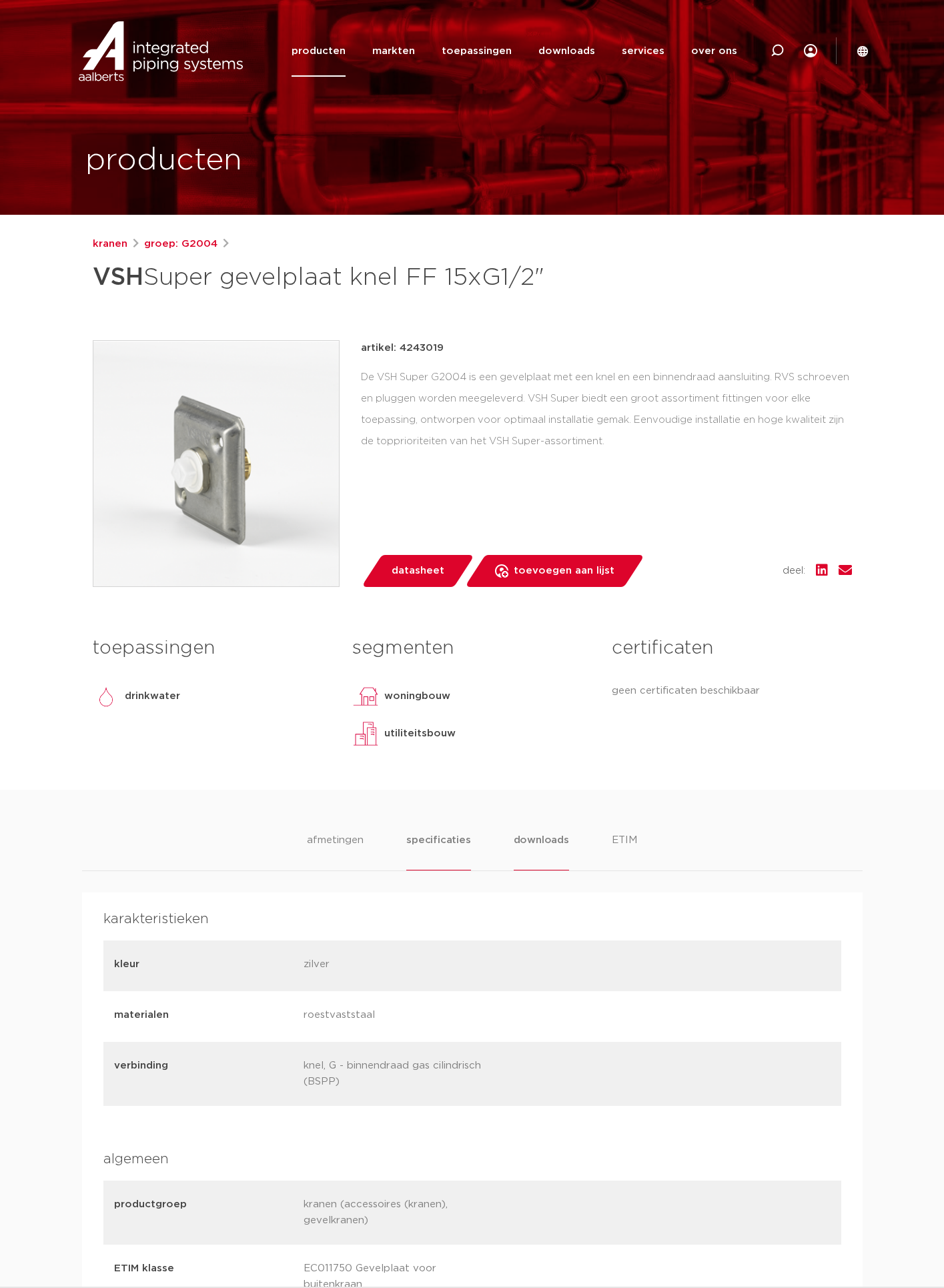
click at [541, 835] on li "downloads" at bounding box center [541, 851] width 55 height 38
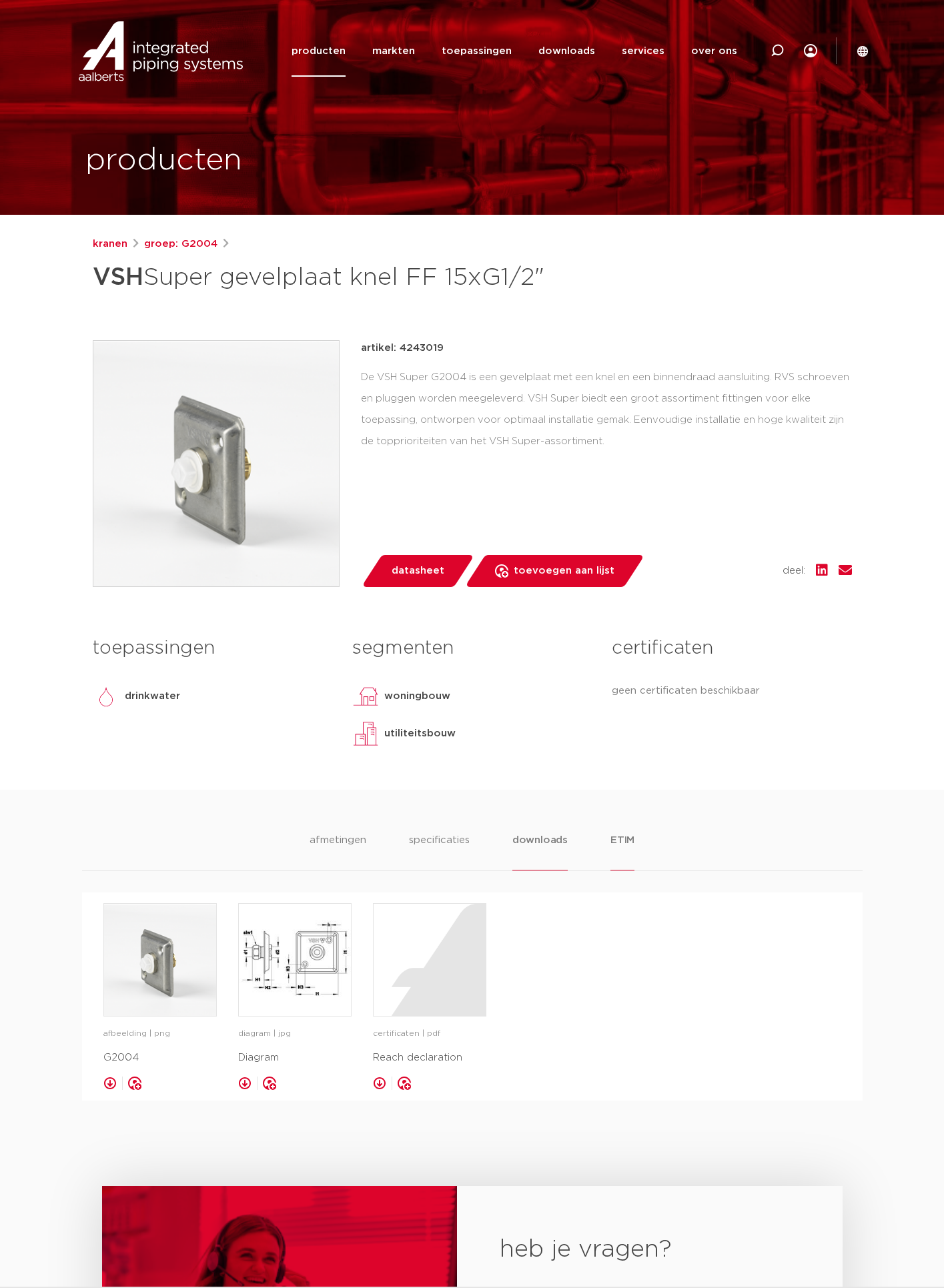
click at [619, 847] on li "ETIM" at bounding box center [622, 851] width 24 height 38
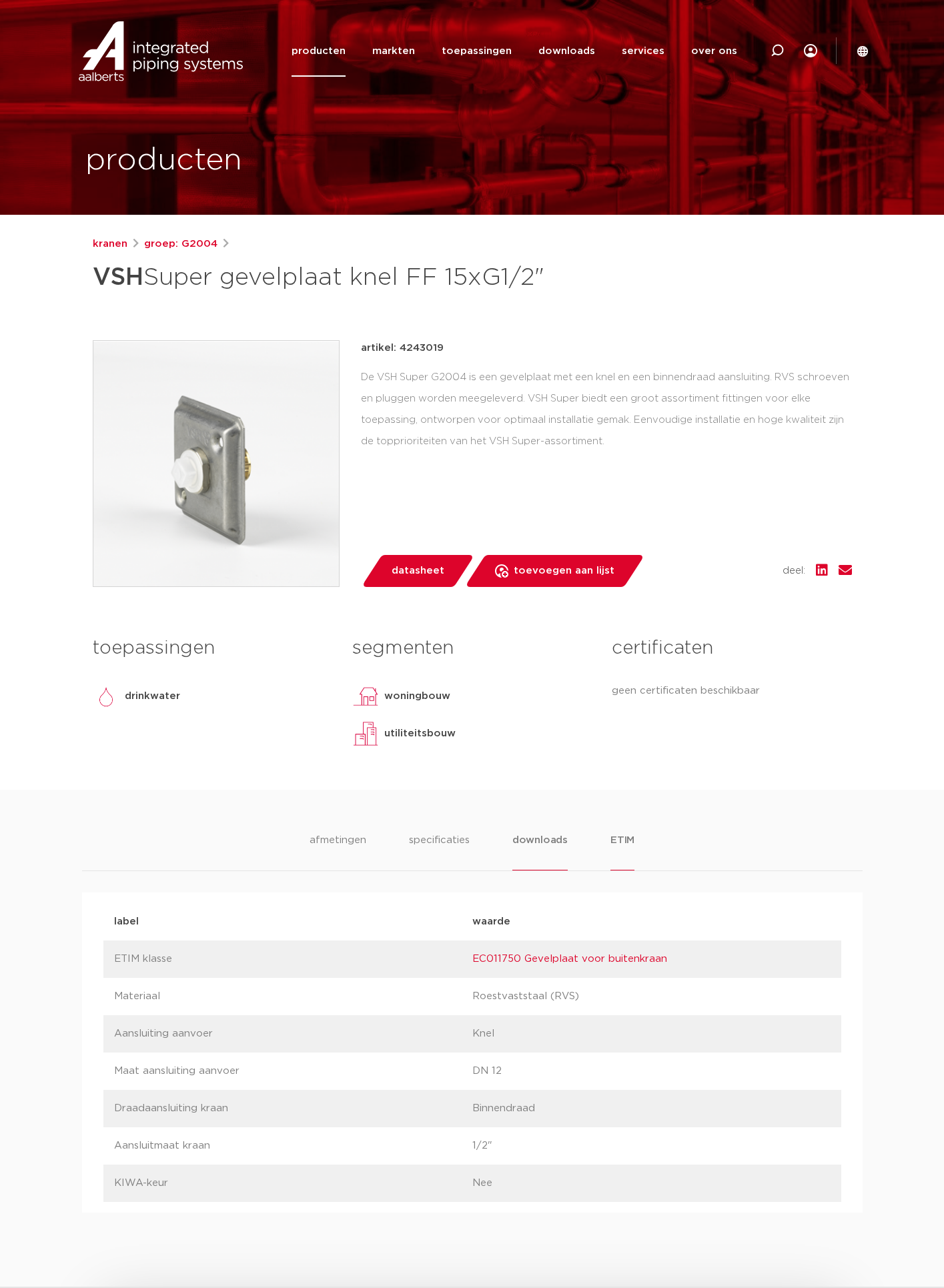
click at [554, 847] on li "downloads" at bounding box center [539, 851] width 55 height 38
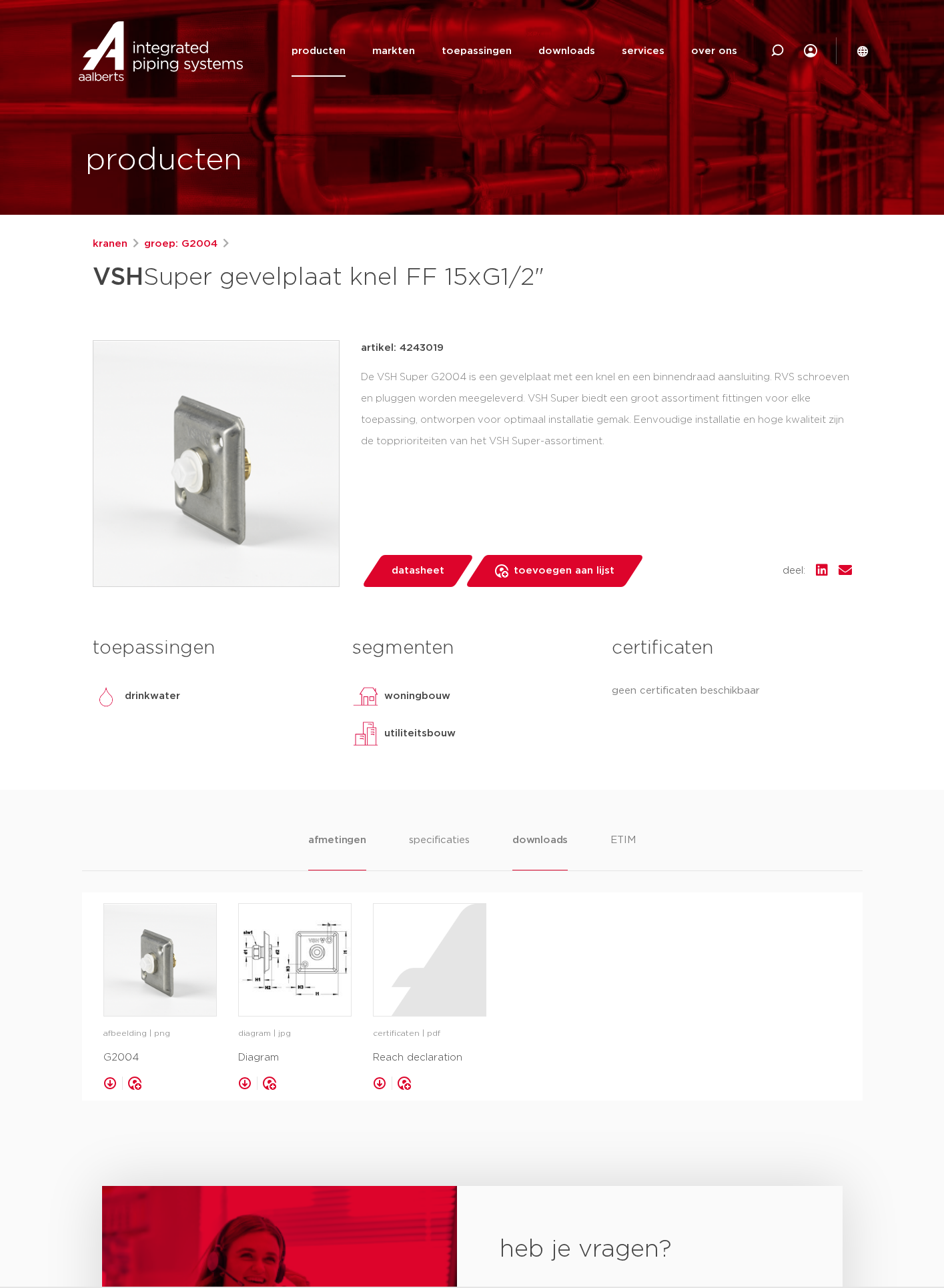
click at [324, 844] on li "afmetingen" at bounding box center [337, 851] width 58 height 38
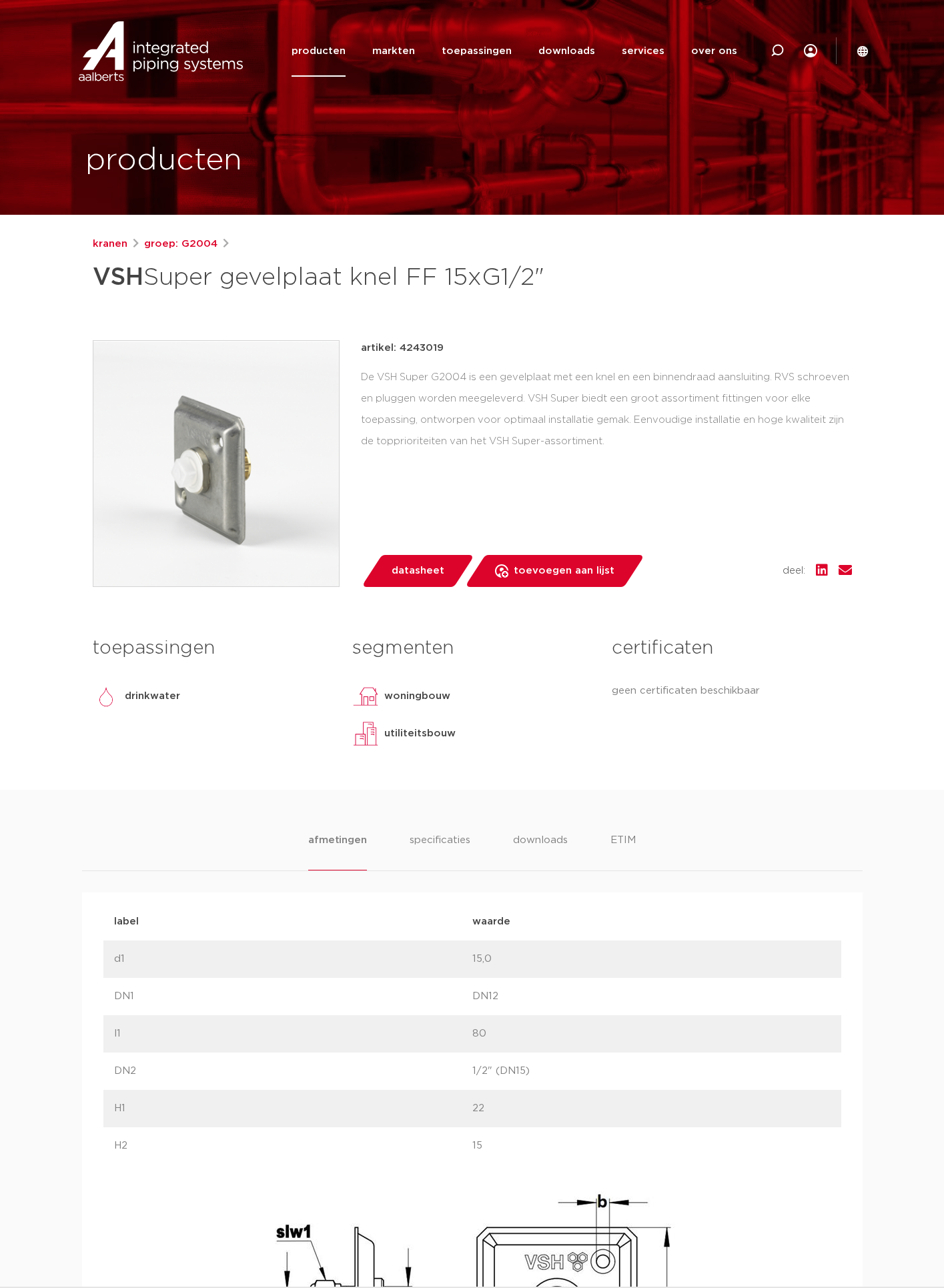
click at [198, 1198] on div "label waarde label d1 waarde 15,0" at bounding box center [472, 1195] width 738 height 584
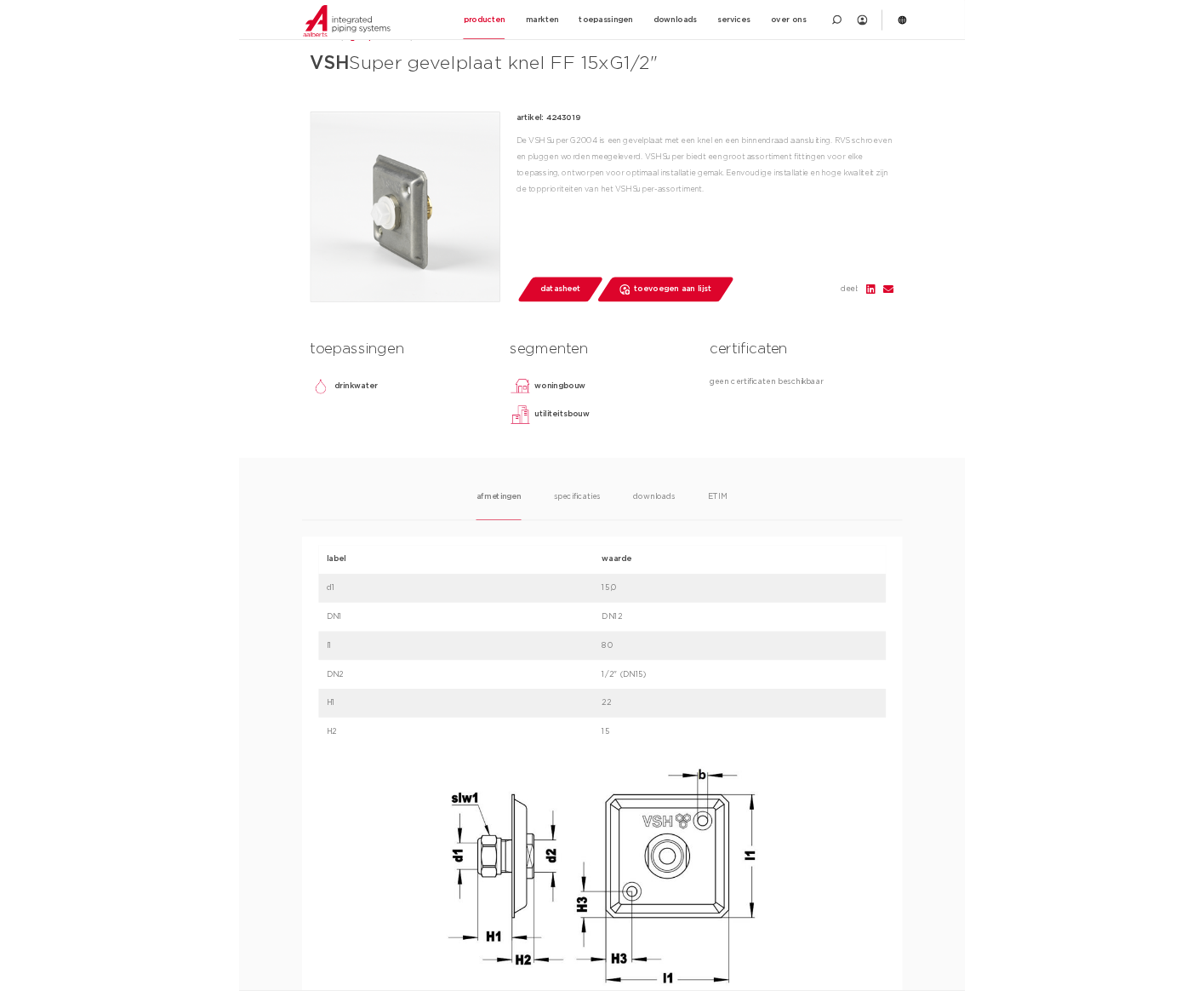
scroll to position [447, 0]
